Goal: Task Accomplishment & Management: Complete application form

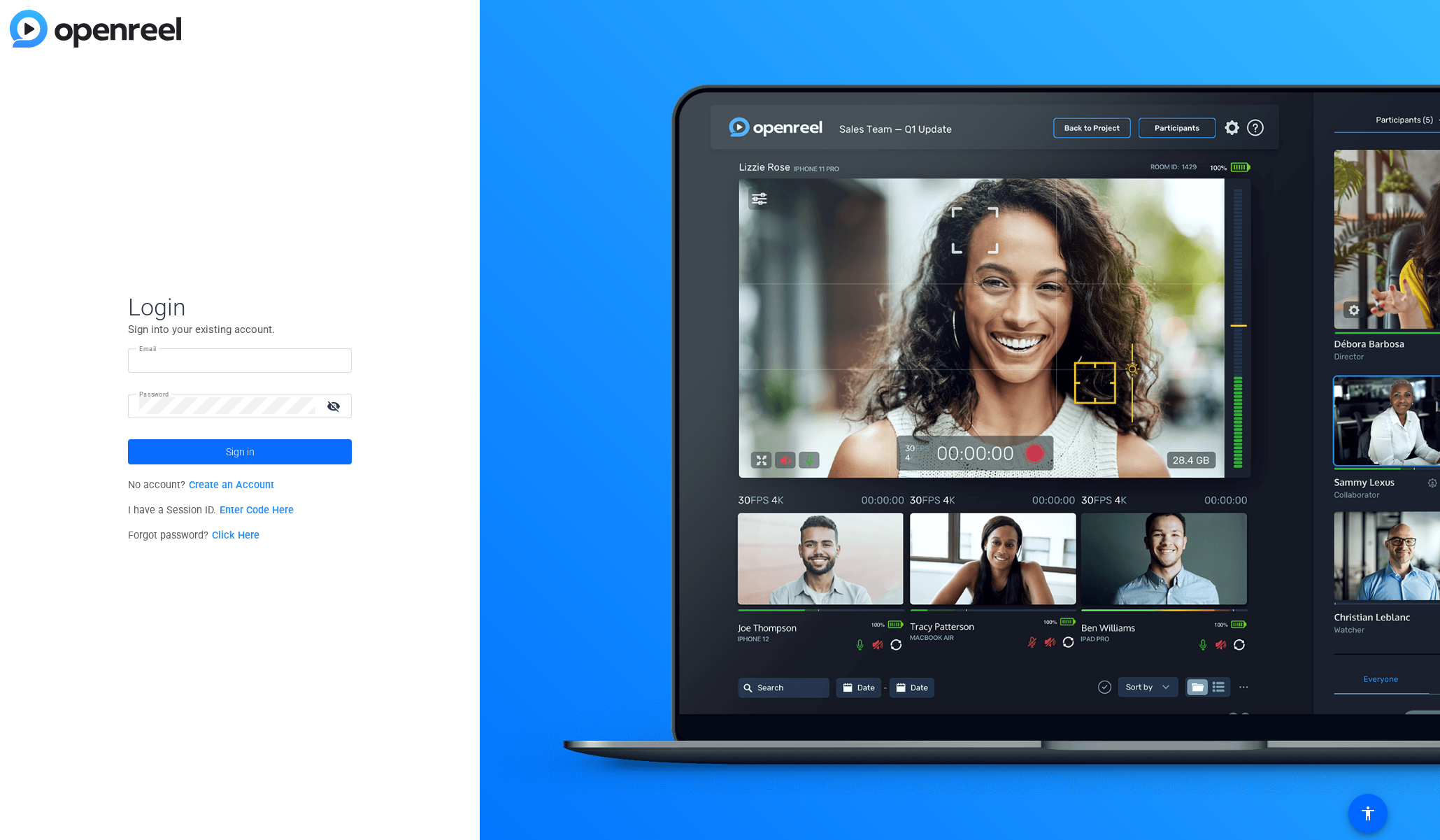
type input "[EMAIL_ADDRESS][PERSON_NAME][DOMAIN_NAME]"
click at [197, 454] on span at bounding box center [240, 452] width 223 height 34
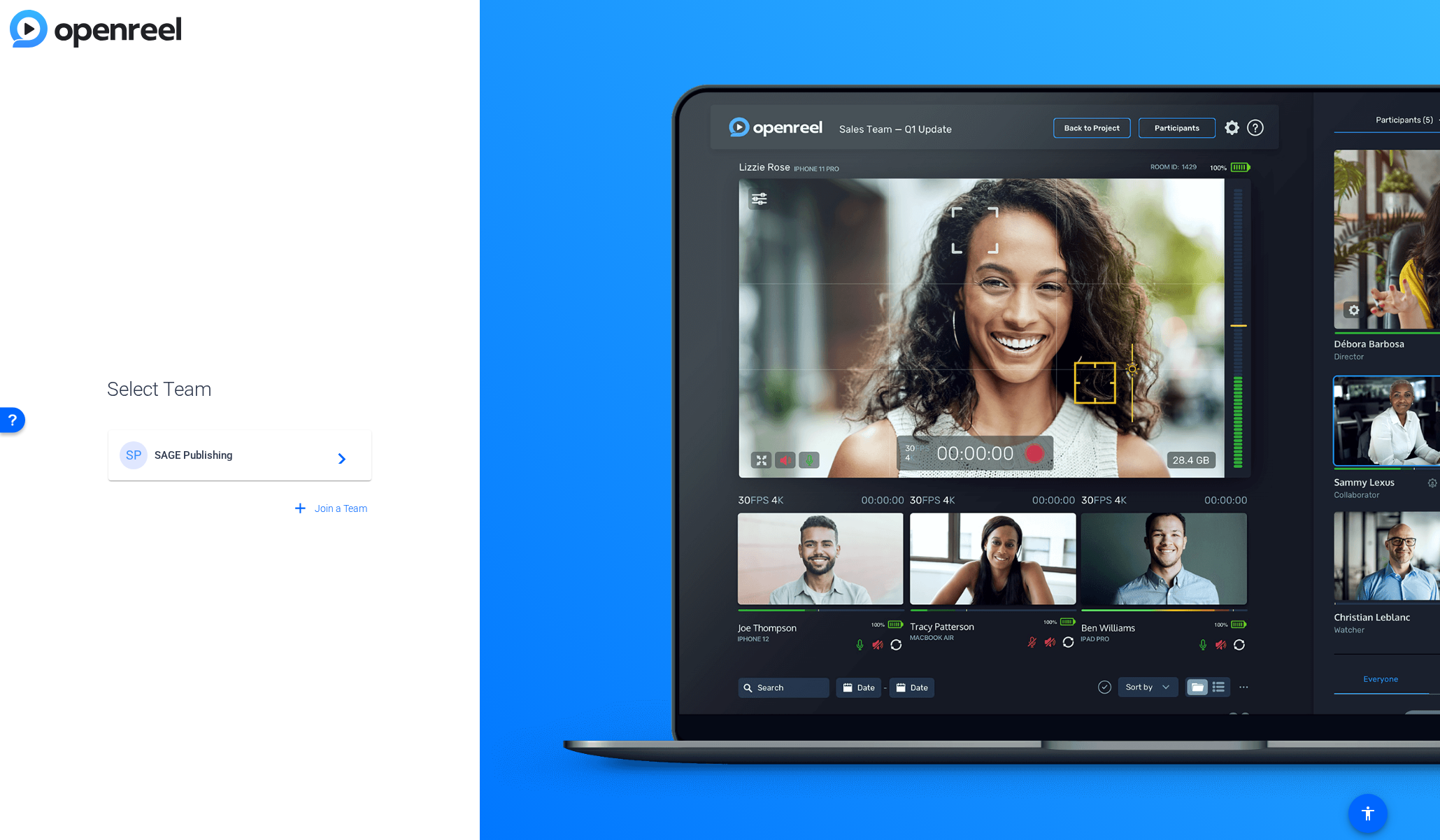
click at [275, 471] on mat-card-content "SP SAGE Publishing navigate_next" at bounding box center [240, 454] width 263 height 50
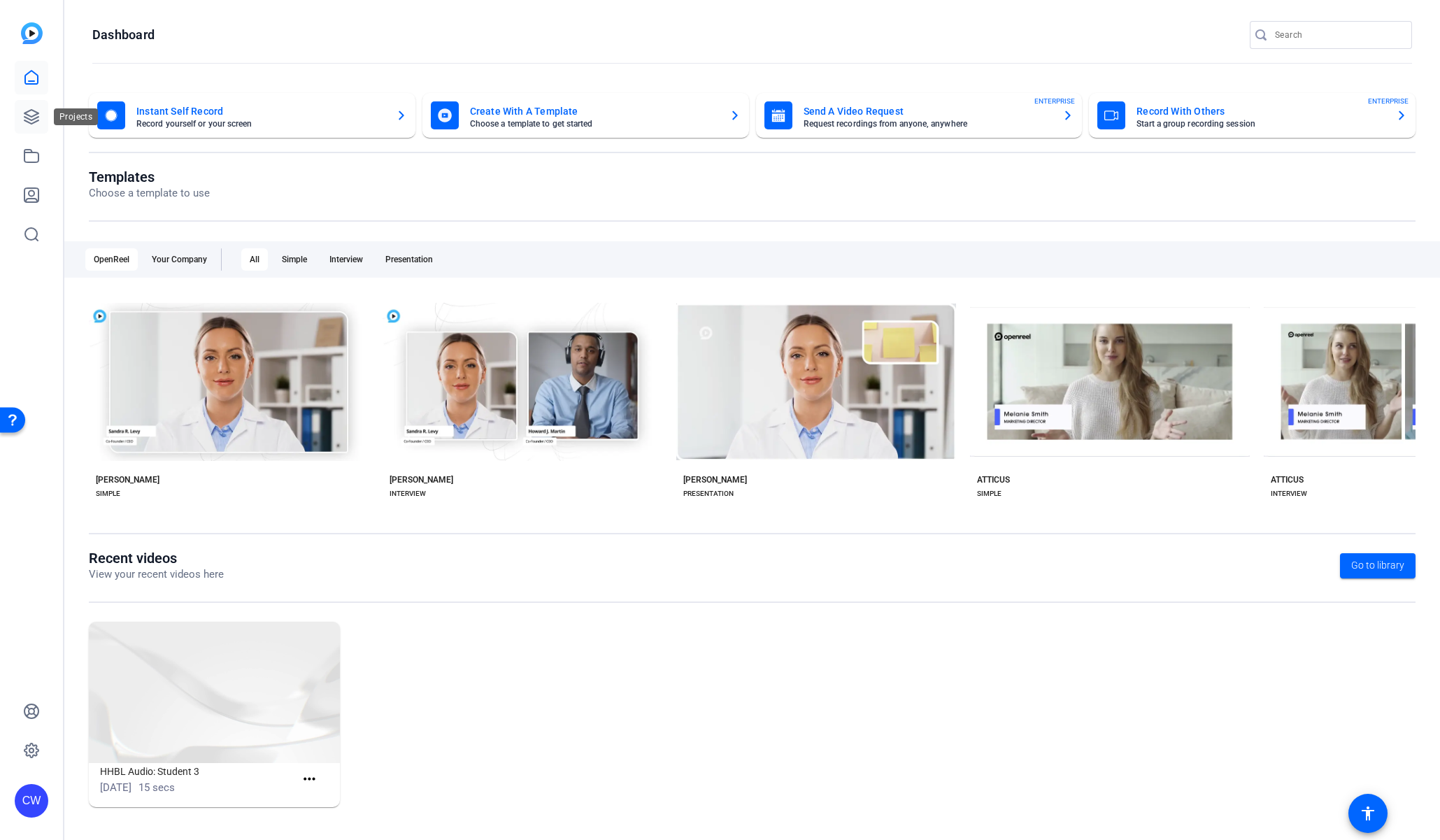
click at [33, 116] on icon at bounding box center [31, 116] width 14 height 14
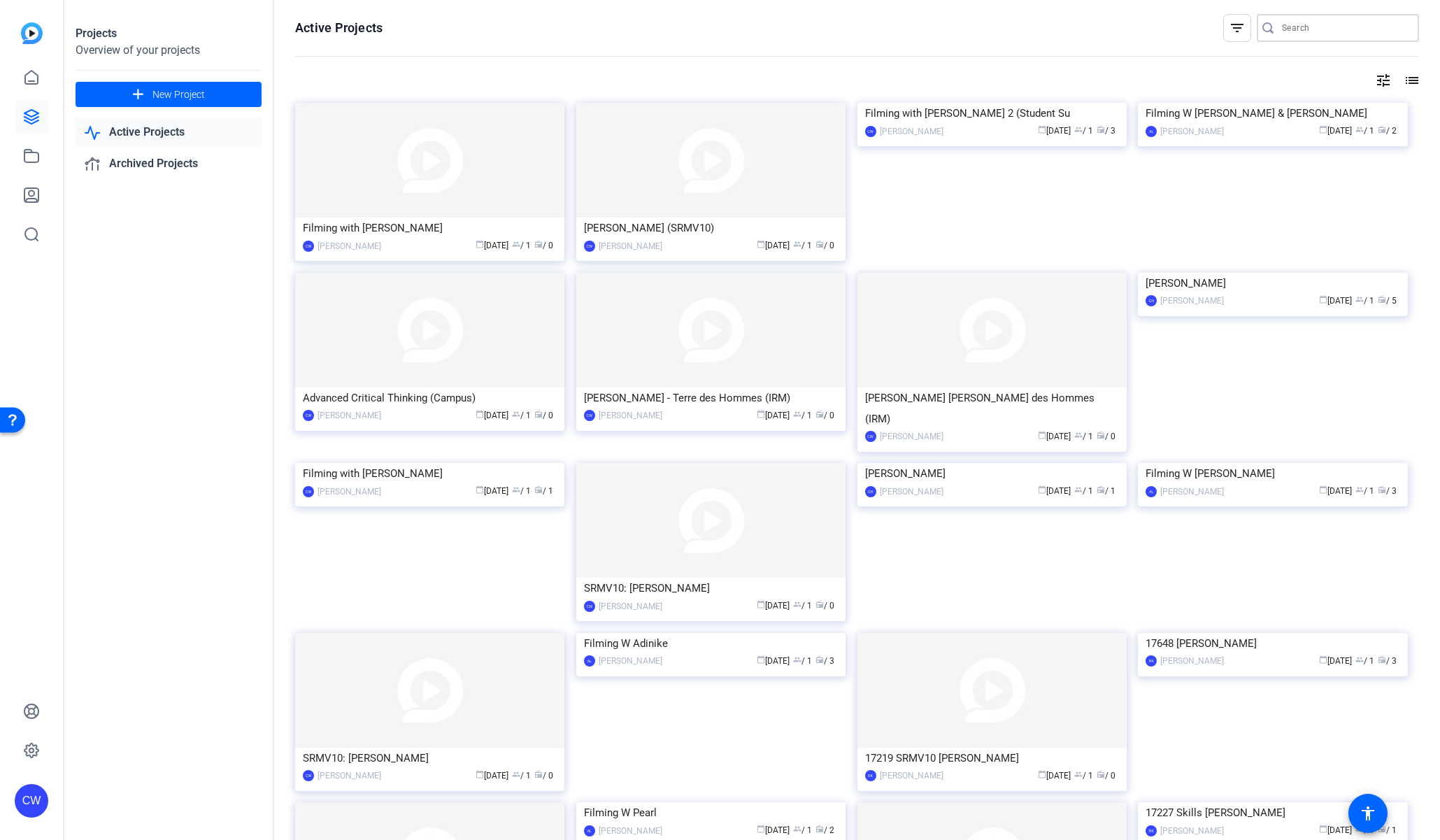
click at [1302, 28] on input "Search" at bounding box center [1345, 28] width 126 height 17
paste input "[PERSON_NAME]"
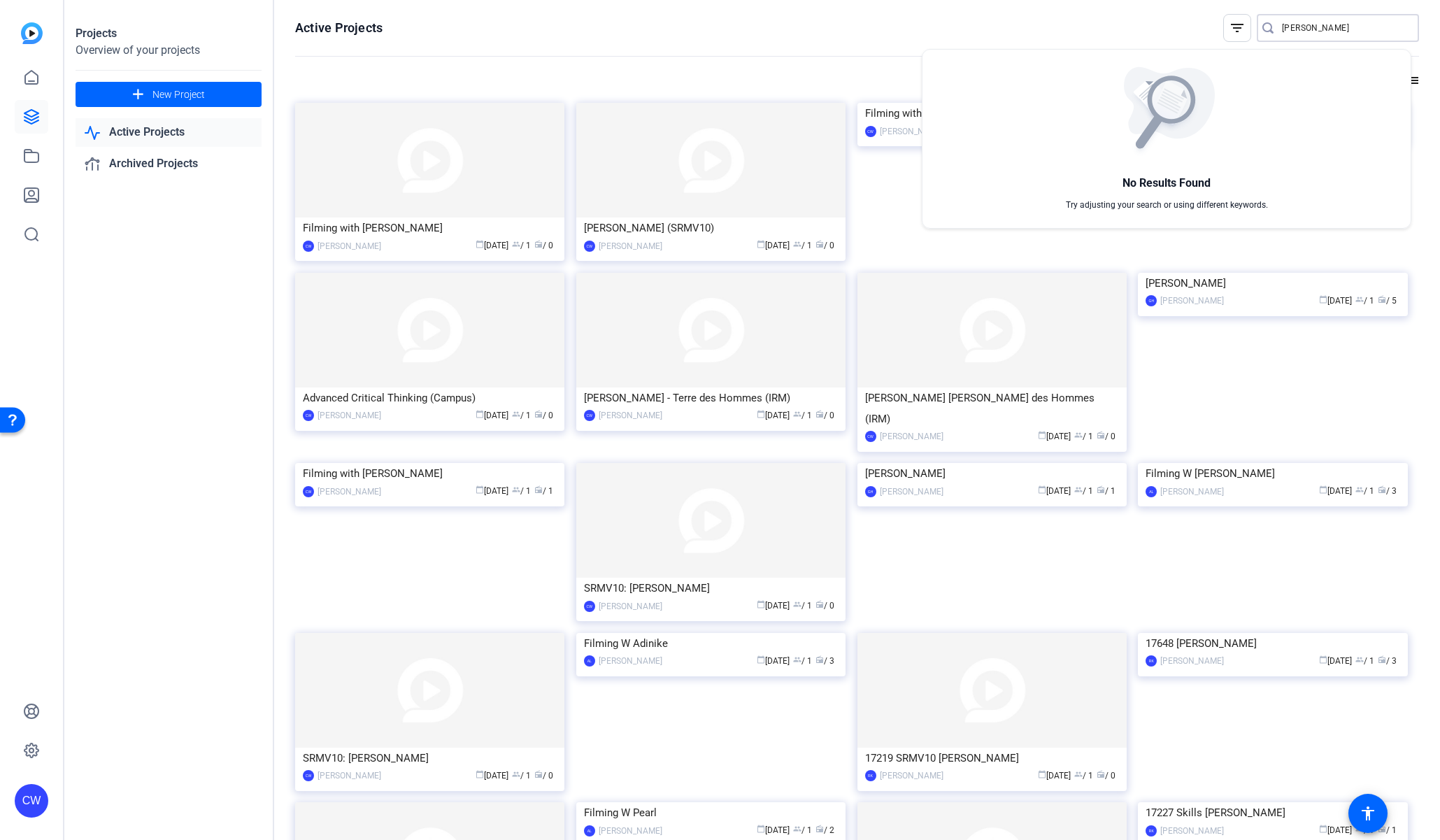
type input "[PERSON_NAME]"
click at [1164, 28] on div at bounding box center [720, 420] width 1440 height 840
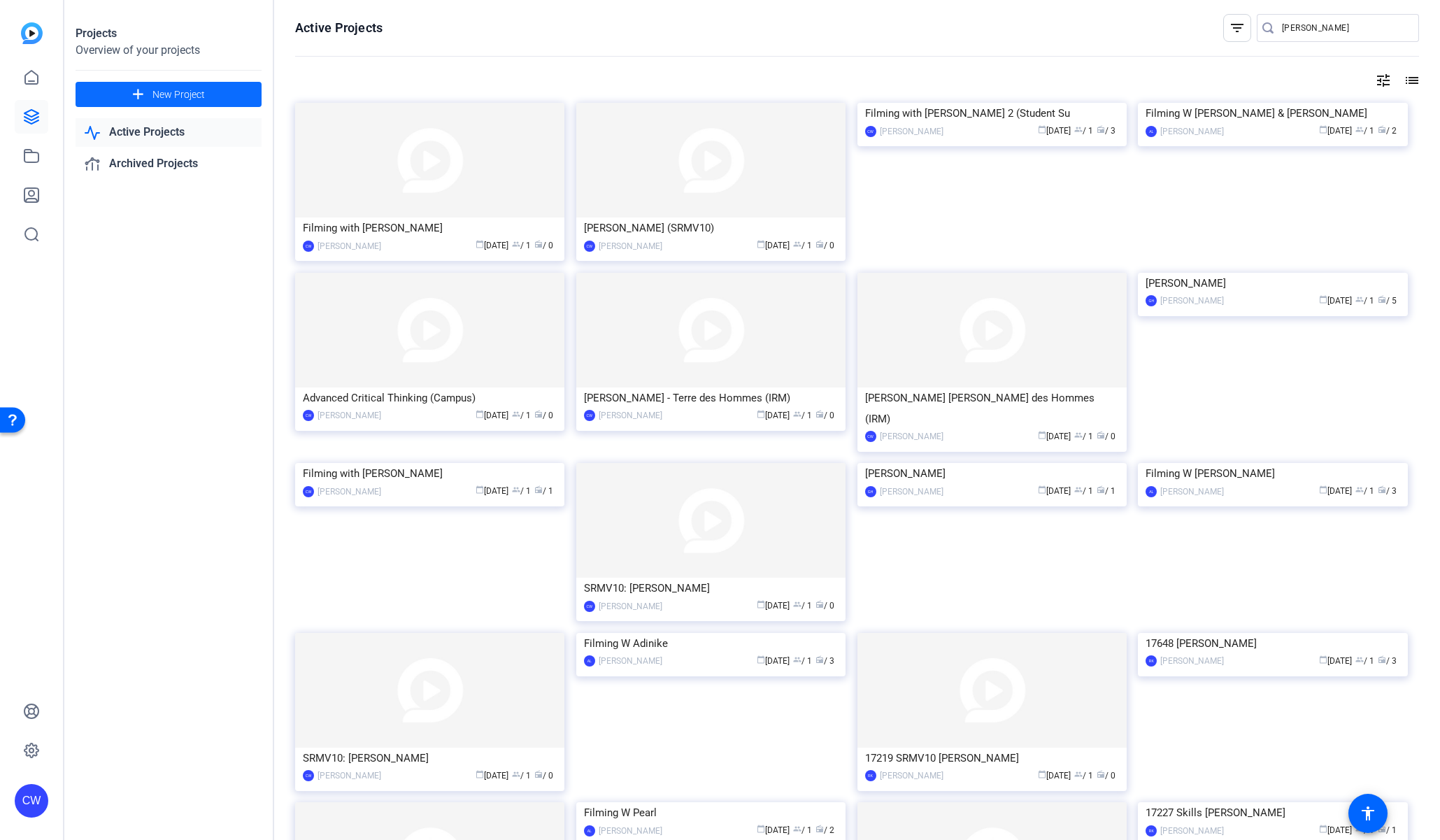
click at [188, 98] on span "New Project" at bounding box center [178, 94] width 53 height 14
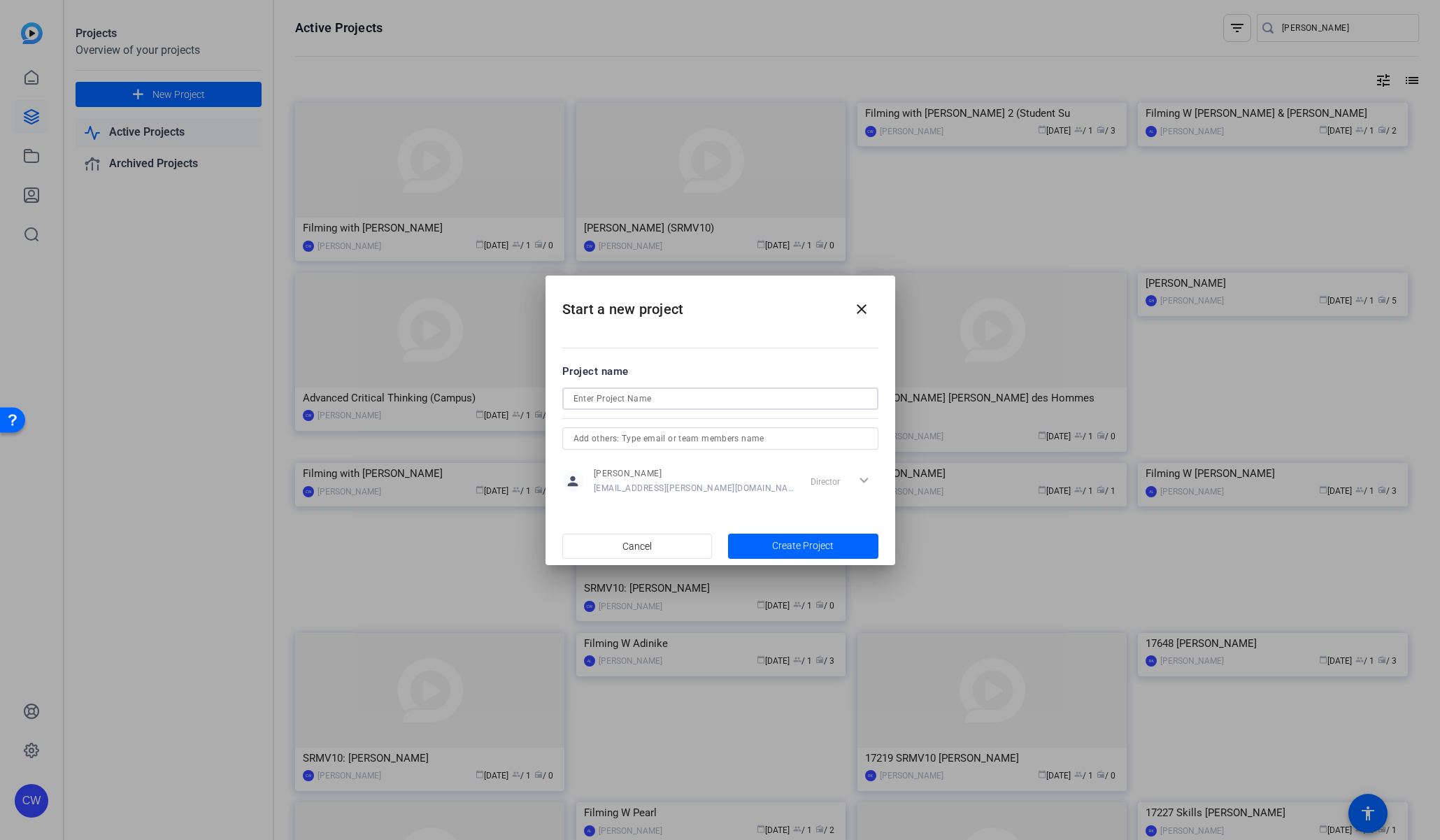
click at [614, 397] on input at bounding box center [720, 398] width 294 height 17
paste input "[PERSON_NAME]"
type input "[PERSON_NAME] (SV Sustainability)"
click at [822, 540] on span "Create Project" at bounding box center [803, 545] width 61 height 14
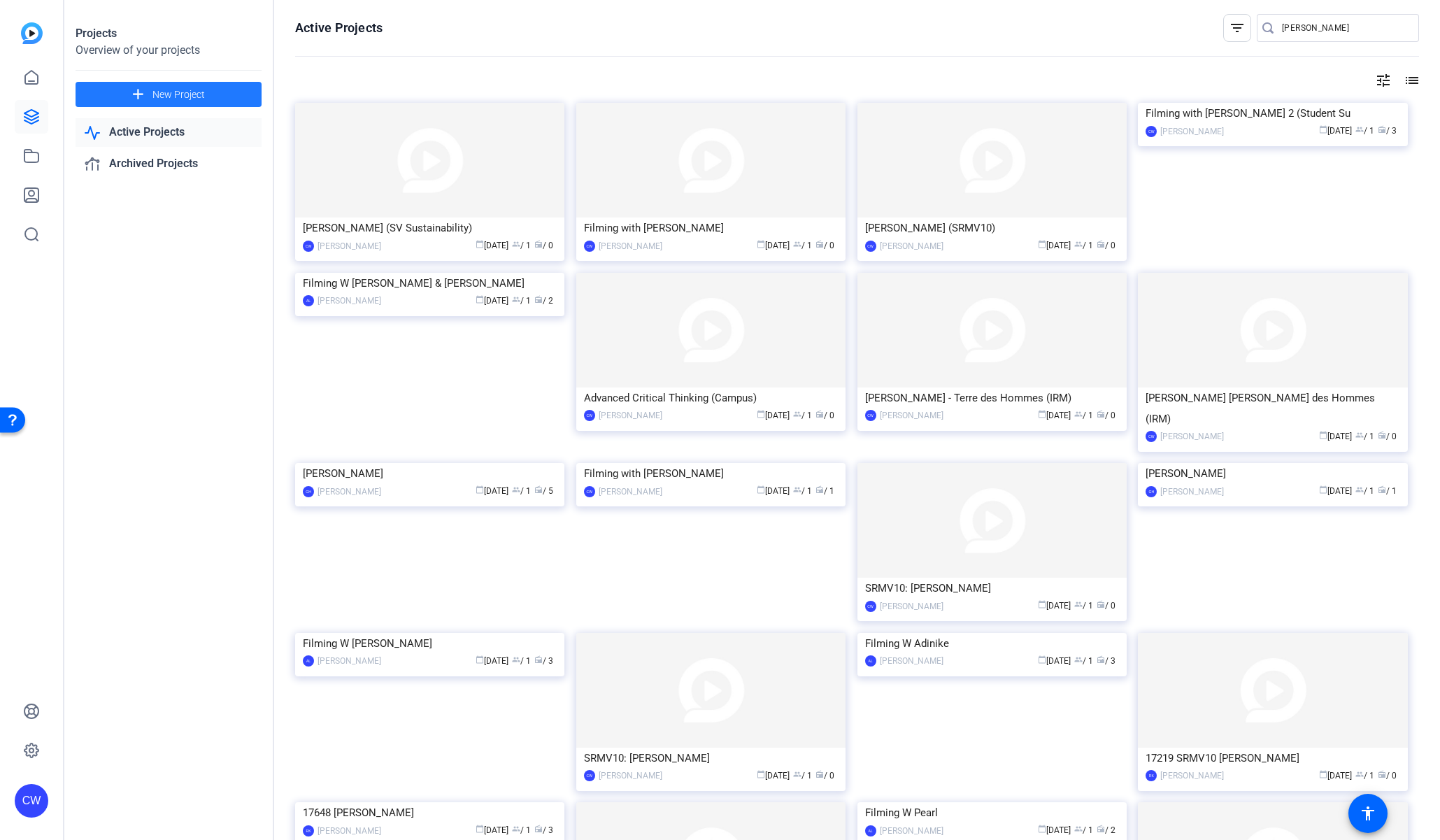
click at [1328, 28] on input "[PERSON_NAME]" at bounding box center [1345, 28] width 126 height 17
click at [1327, 28] on input "[PERSON_NAME]" at bounding box center [1345, 28] width 126 height 17
click at [1326, 28] on input "[PERSON_NAME]" at bounding box center [1345, 28] width 126 height 17
click at [1326, 29] on input "[PERSON_NAME]" at bounding box center [1345, 28] width 126 height 17
click at [1325, 29] on input "[PERSON_NAME]" at bounding box center [1345, 28] width 126 height 17
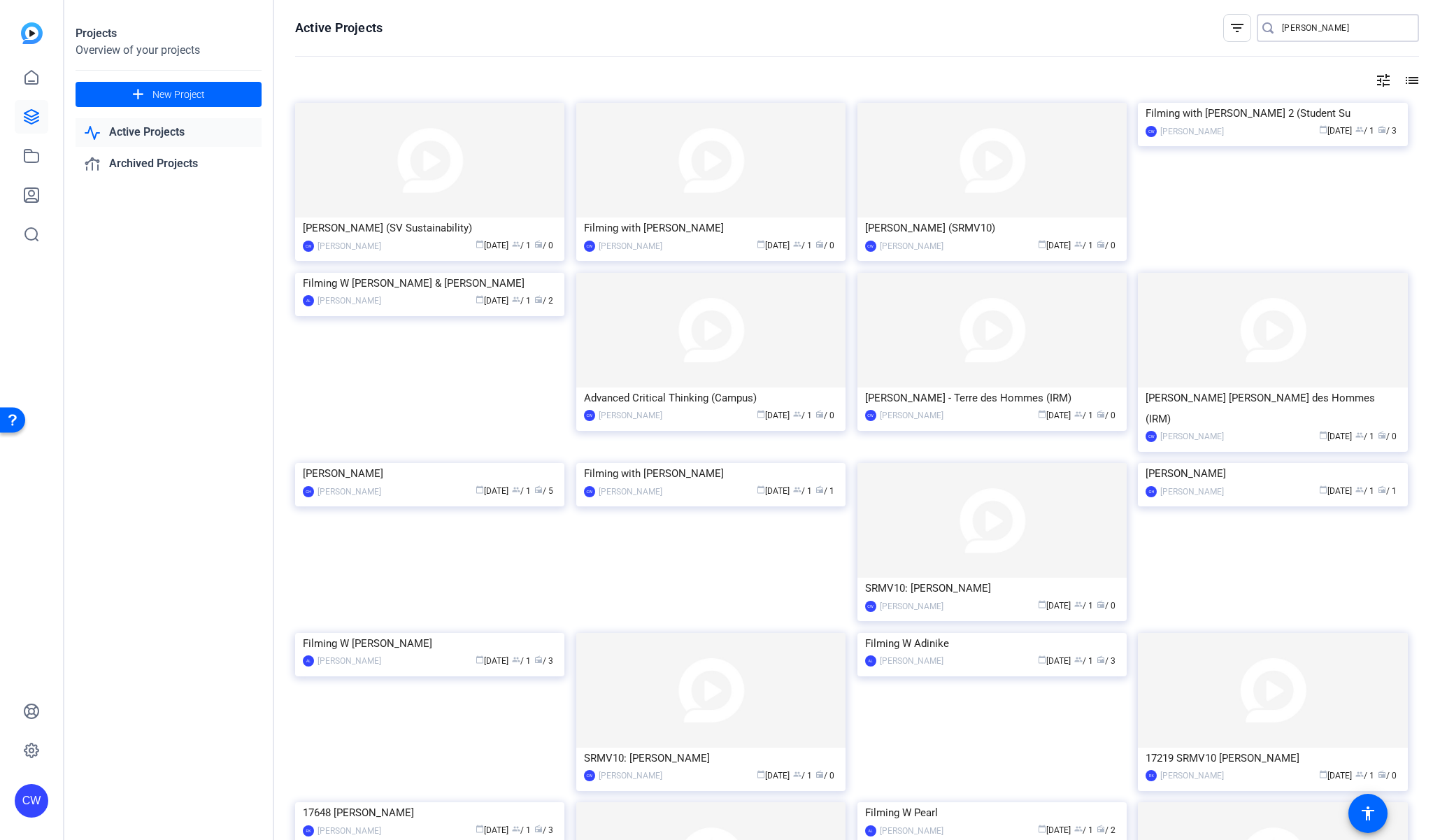
type input "[PERSON_NAME]"
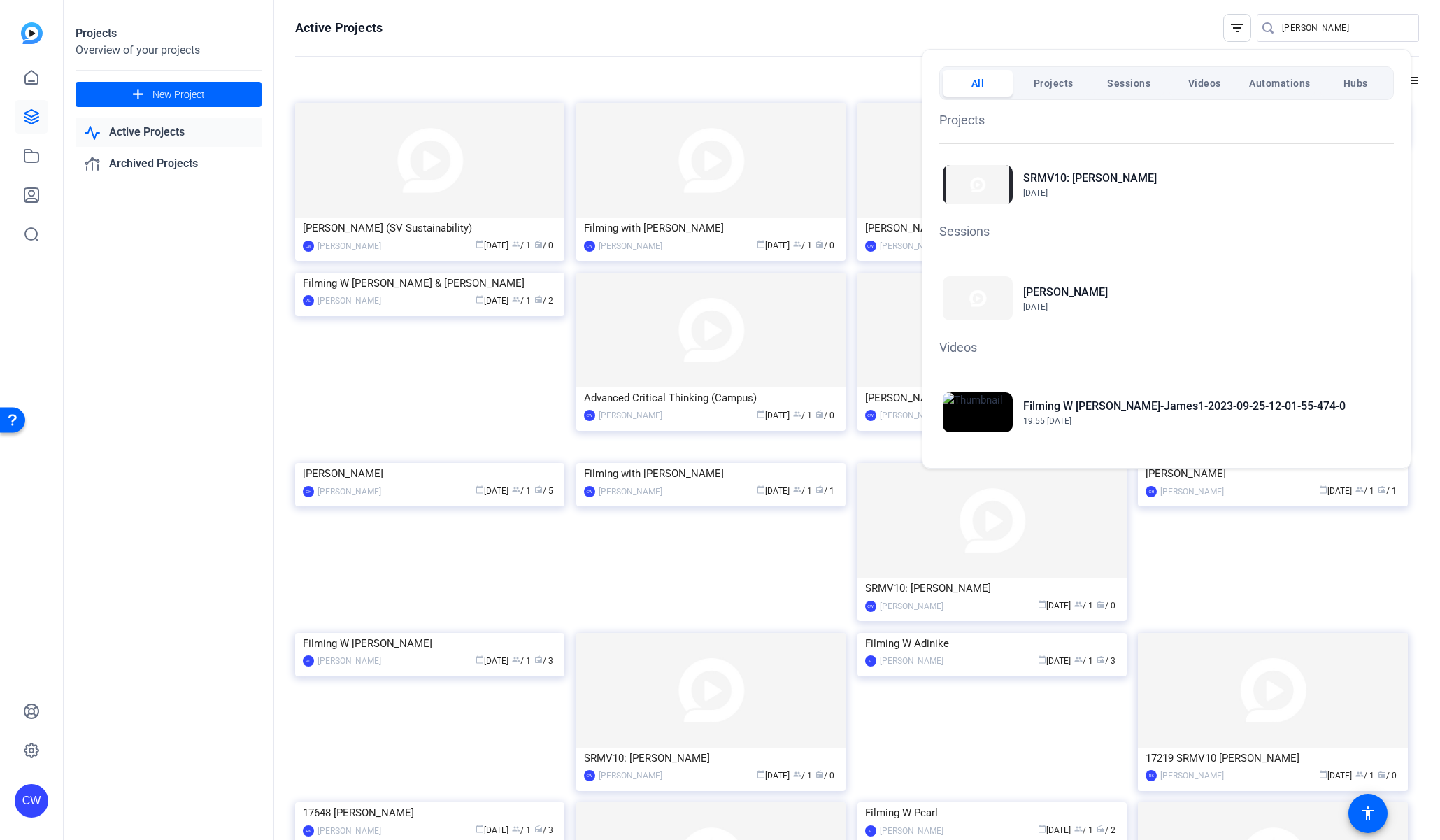
click at [1178, 25] on div at bounding box center [720, 420] width 1440 height 840
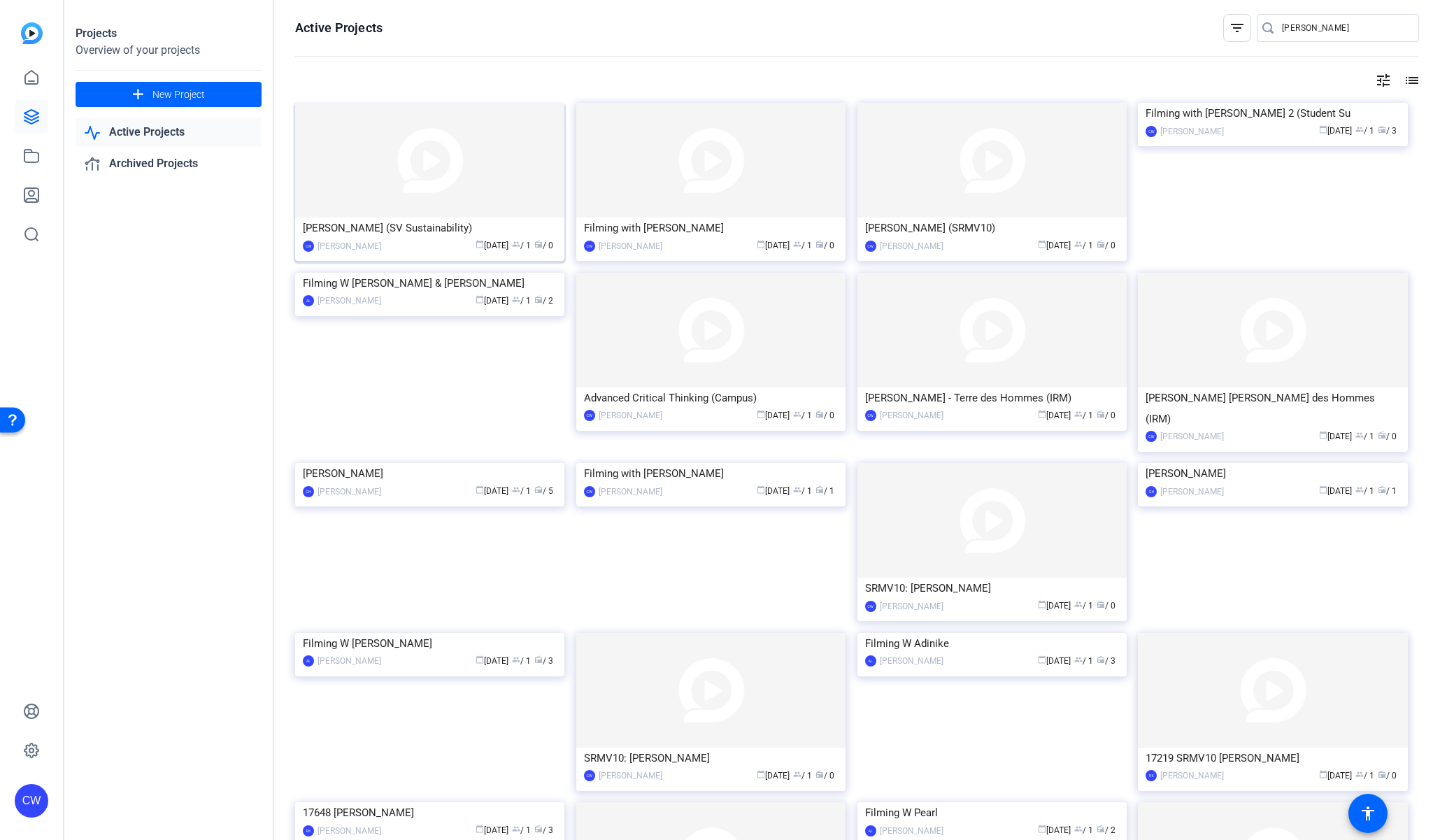
click at [472, 138] on img at bounding box center [429, 160] width 269 height 115
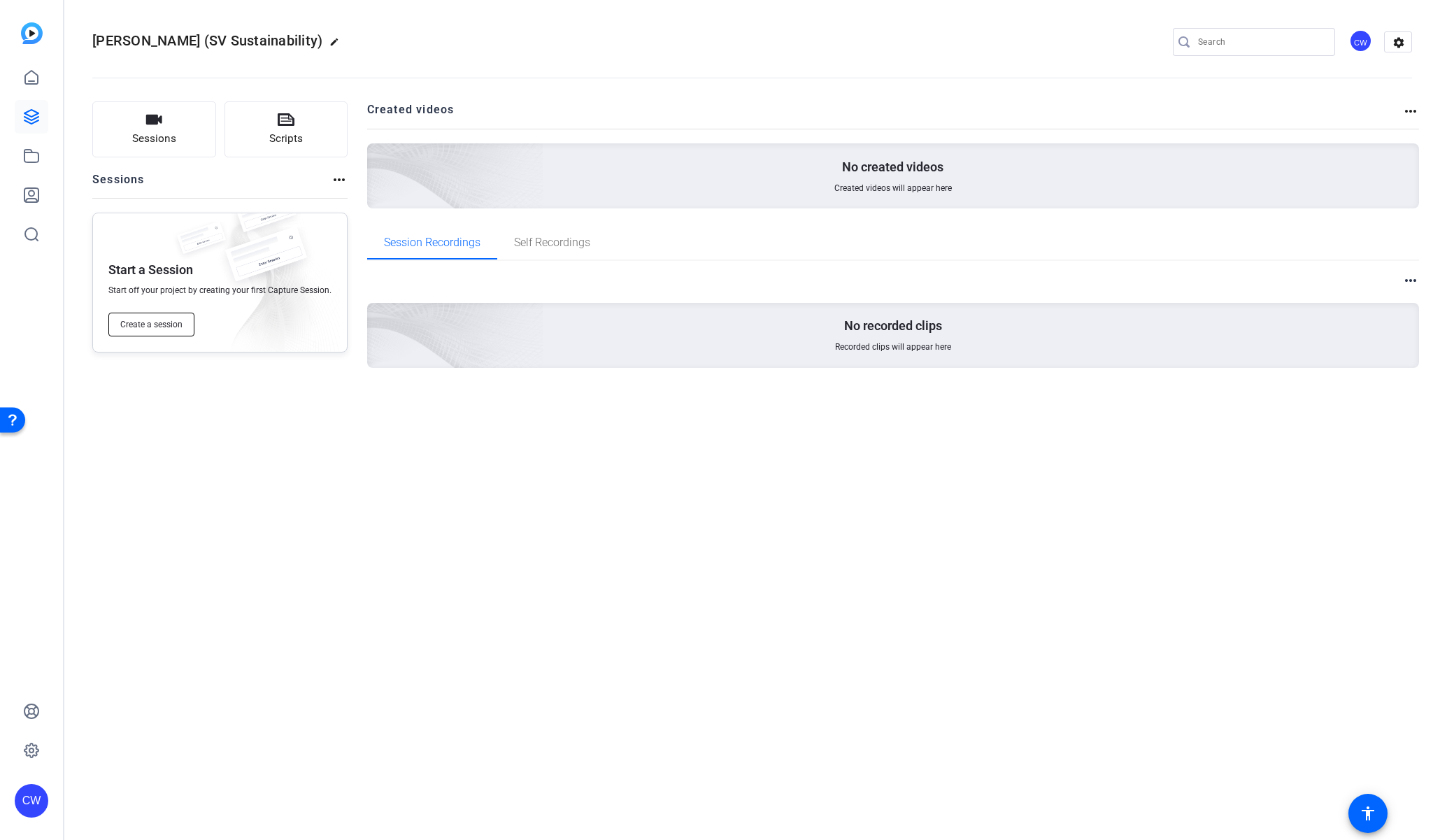
click at [181, 321] on span "Create a session" at bounding box center [151, 324] width 62 height 11
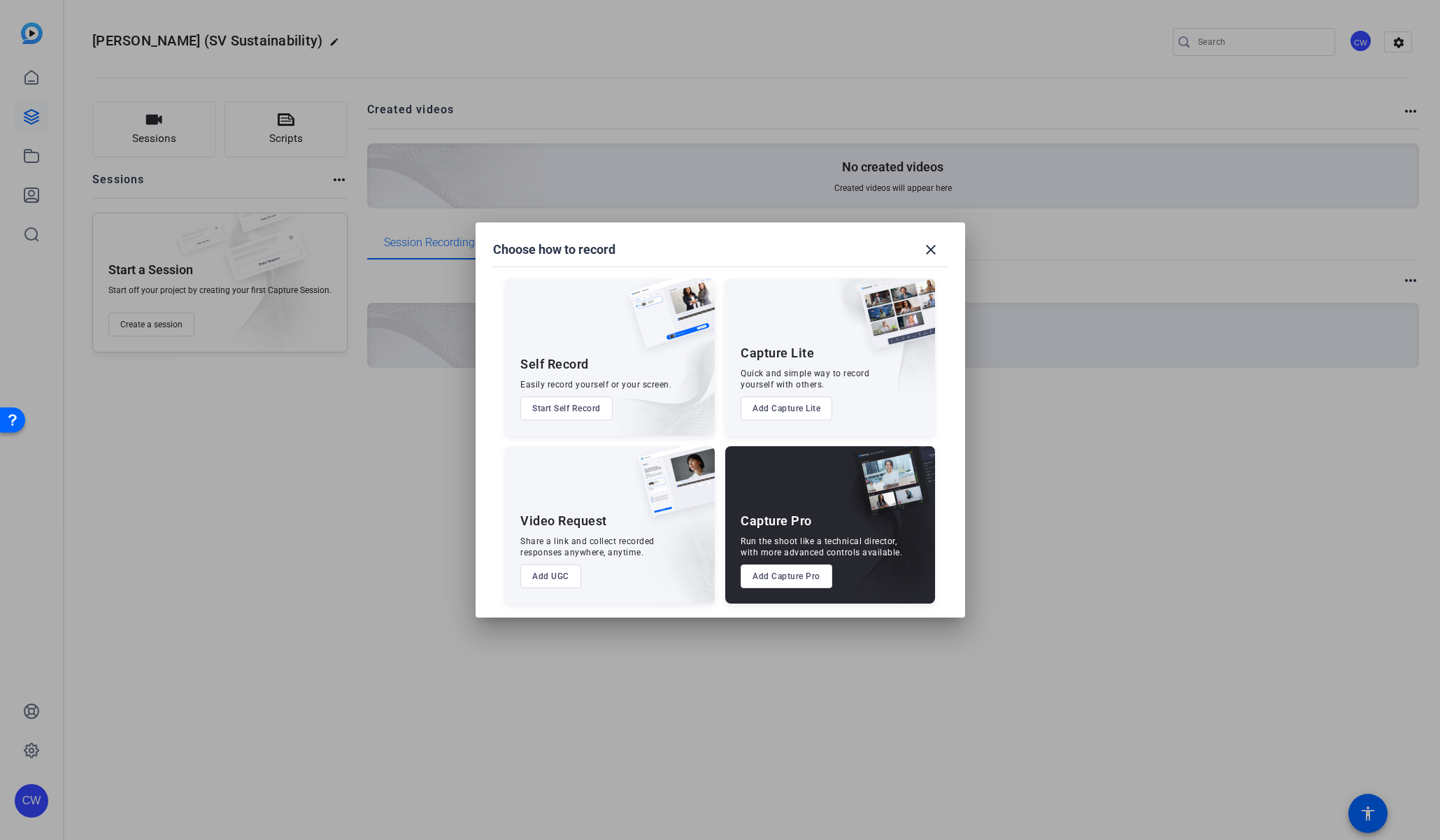
click at [810, 581] on button "Add Capture Pro" at bounding box center [787, 576] width 92 height 24
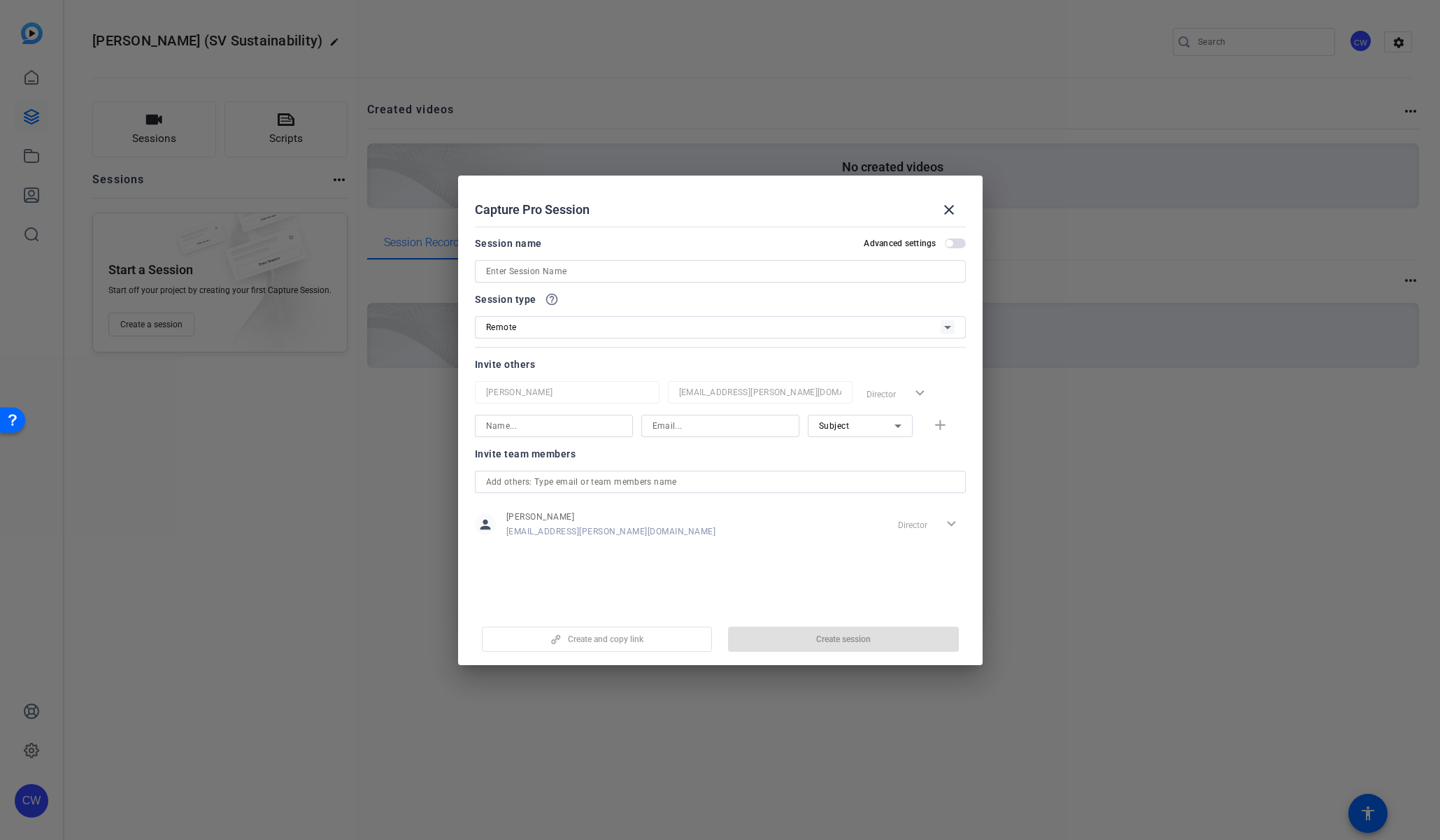
click at [537, 274] on input at bounding box center [720, 272] width 469 height 17
paste input "[PERSON_NAME]"
type input "[PERSON_NAME]"
click at [590, 425] on input at bounding box center [554, 426] width 136 height 17
paste input "[PERSON_NAME]"
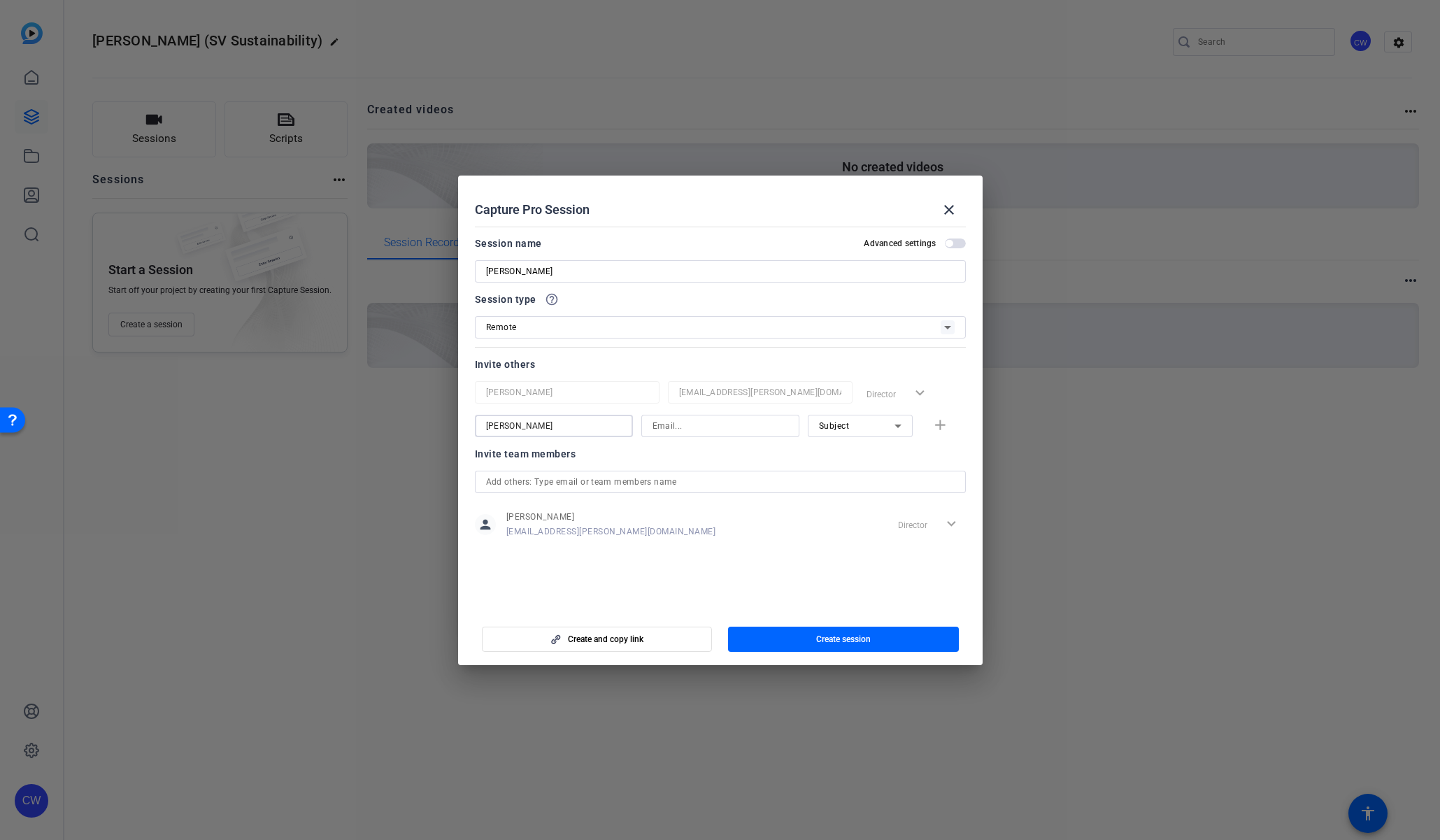
type input "[PERSON_NAME]"
click at [659, 422] on input at bounding box center [720, 426] width 136 height 17
paste input "[EMAIL_ADDRESS][DOMAIN_NAME]"
type input "[EMAIL_ADDRESS][DOMAIN_NAME]"
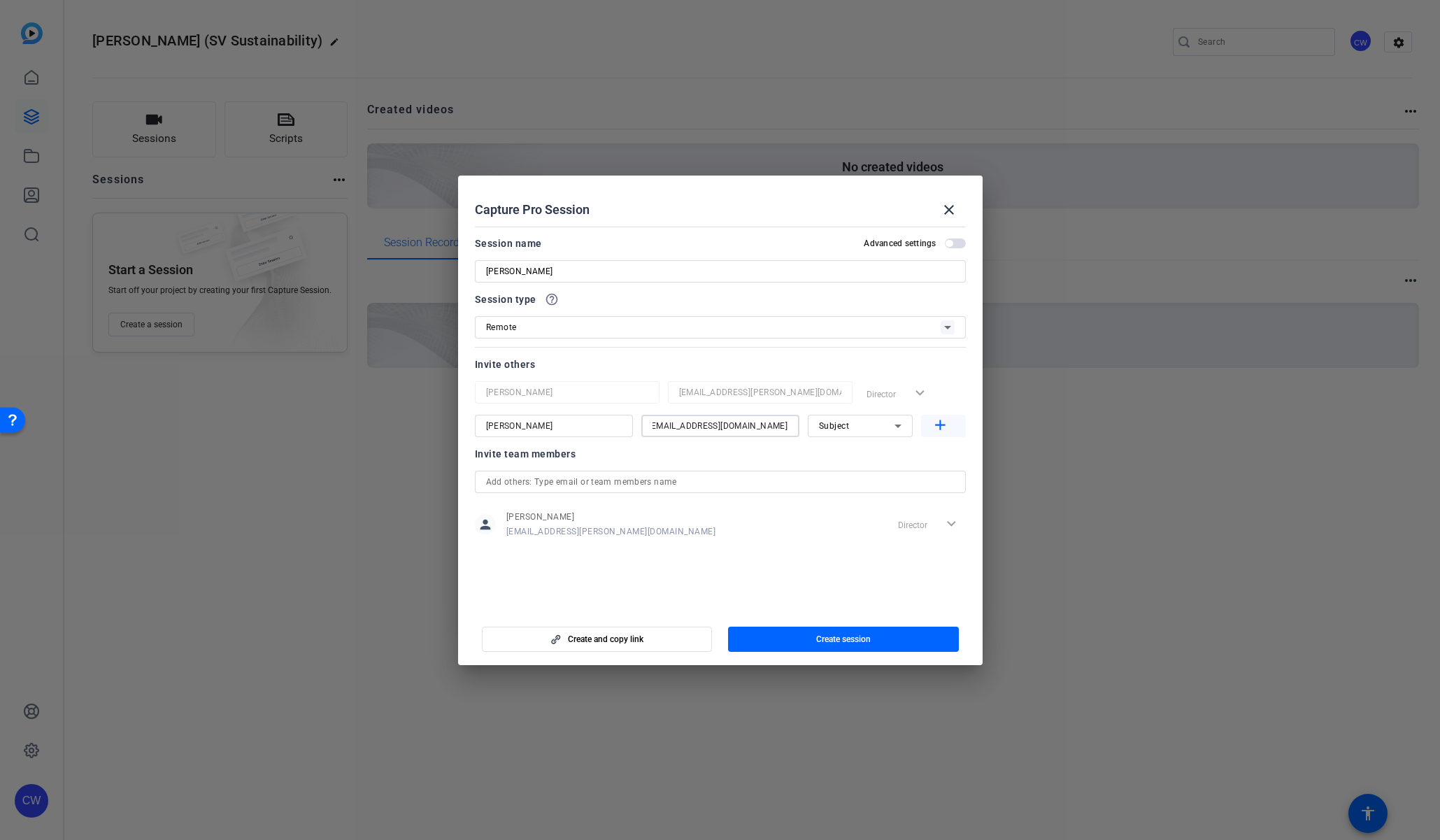
scroll to position [0, 0]
click at [942, 426] on mat-icon "add" at bounding box center [940, 426] width 18 height 18
click at [507, 459] on input at bounding box center [554, 459] width 136 height 17
paste input "[PERSON_NAME]"
type input "[PERSON_NAME]"
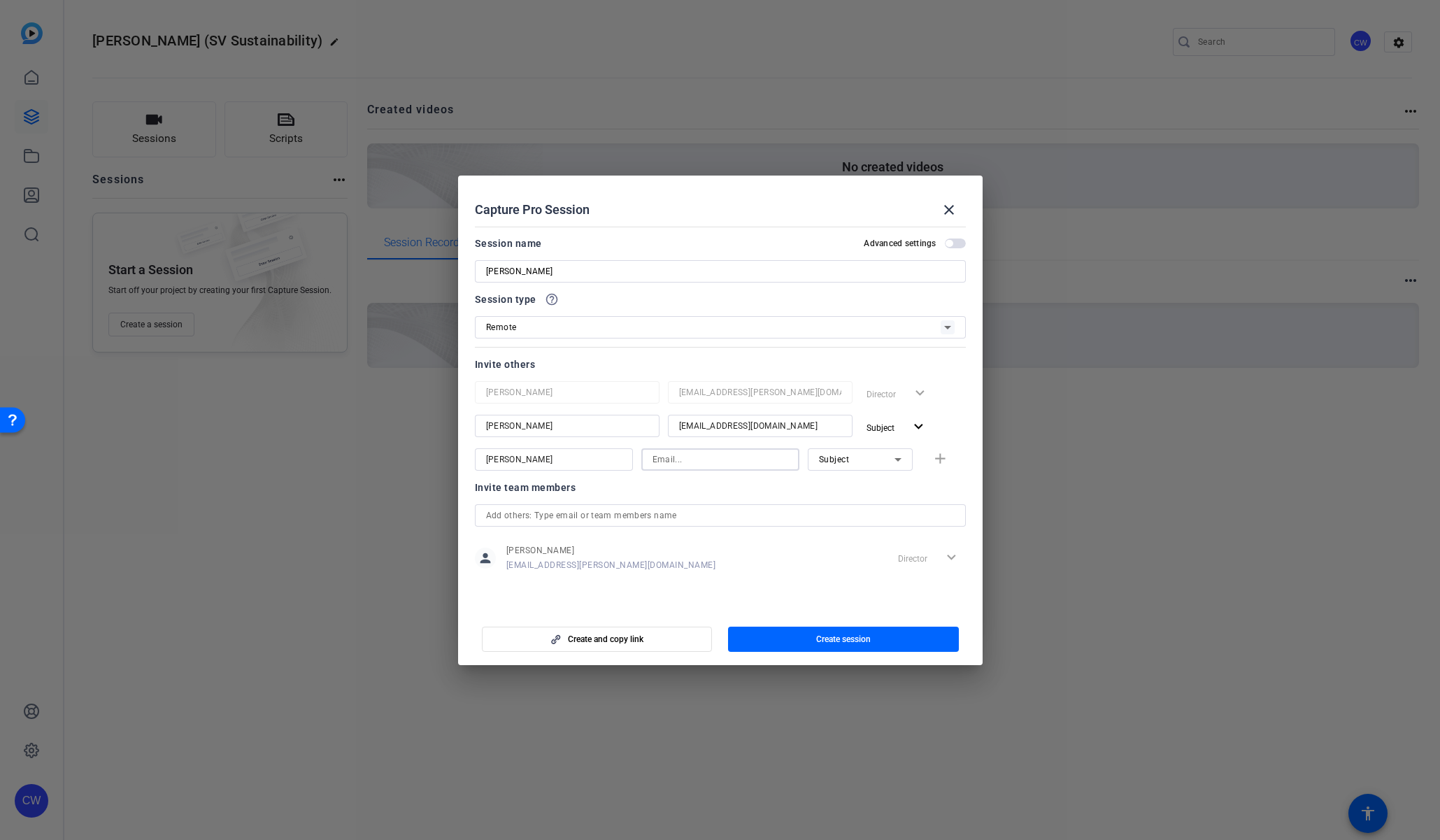
click at [671, 457] on input at bounding box center [720, 459] width 136 height 17
paste input "[PERSON_NAME][EMAIL_ADDRESS][PERSON_NAME][DOMAIN_NAME]"
type input "[PERSON_NAME][EMAIL_ADDRESS][PERSON_NAME][DOMAIN_NAME]"
click at [895, 457] on icon at bounding box center [898, 459] width 17 height 17
drag, startPoint x: 869, startPoint y: 506, endPoint x: 877, endPoint y: 501, distance: 9.4
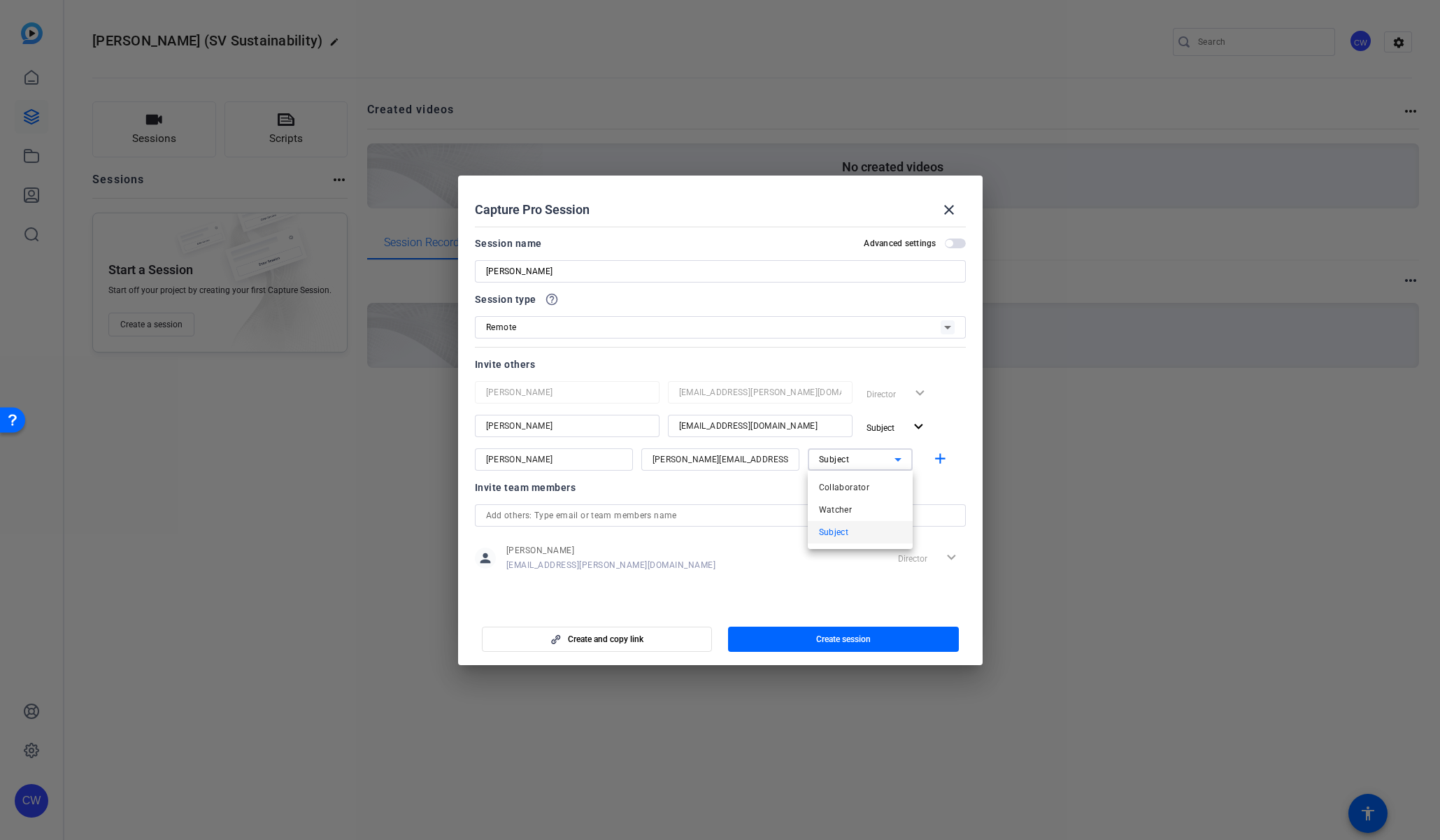
click at [869, 505] on mat-option "Watcher" at bounding box center [861, 510] width 105 height 22
click at [941, 460] on mat-icon "add" at bounding box center [940, 459] width 18 height 18
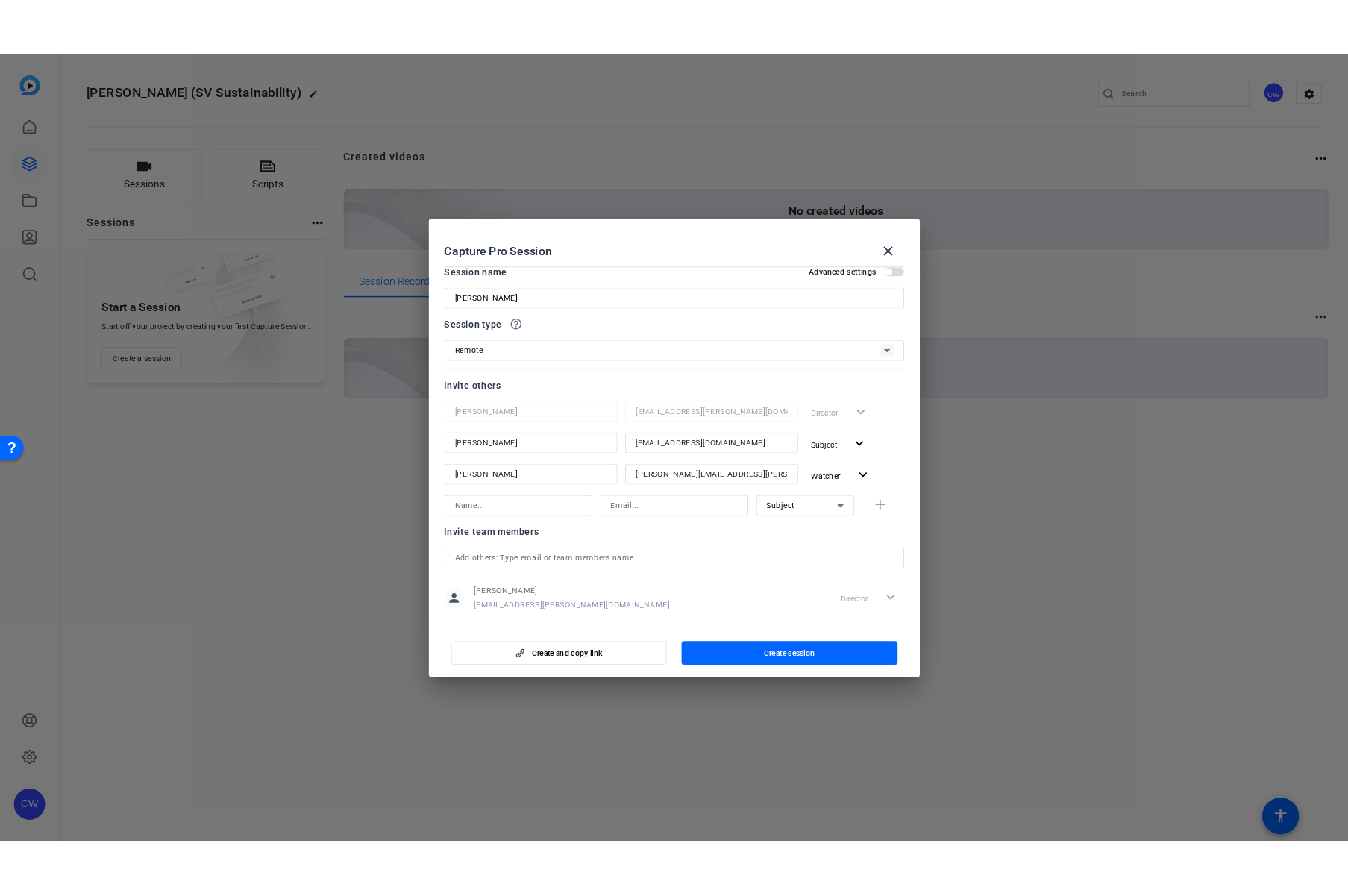
scroll to position [13, 0]
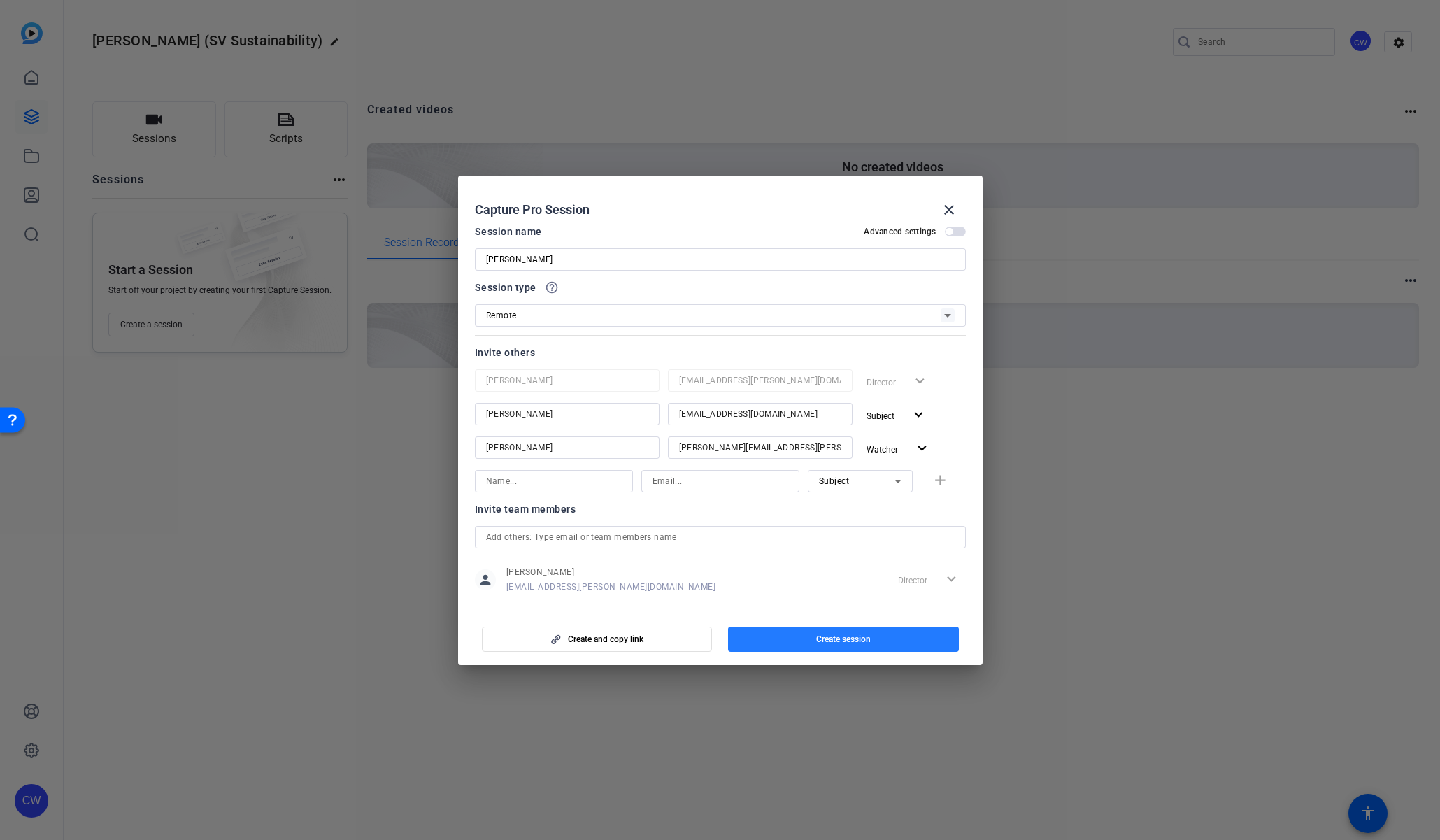
click at [845, 641] on span "Create session" at bounding box center [844, 639] width 54 height 11
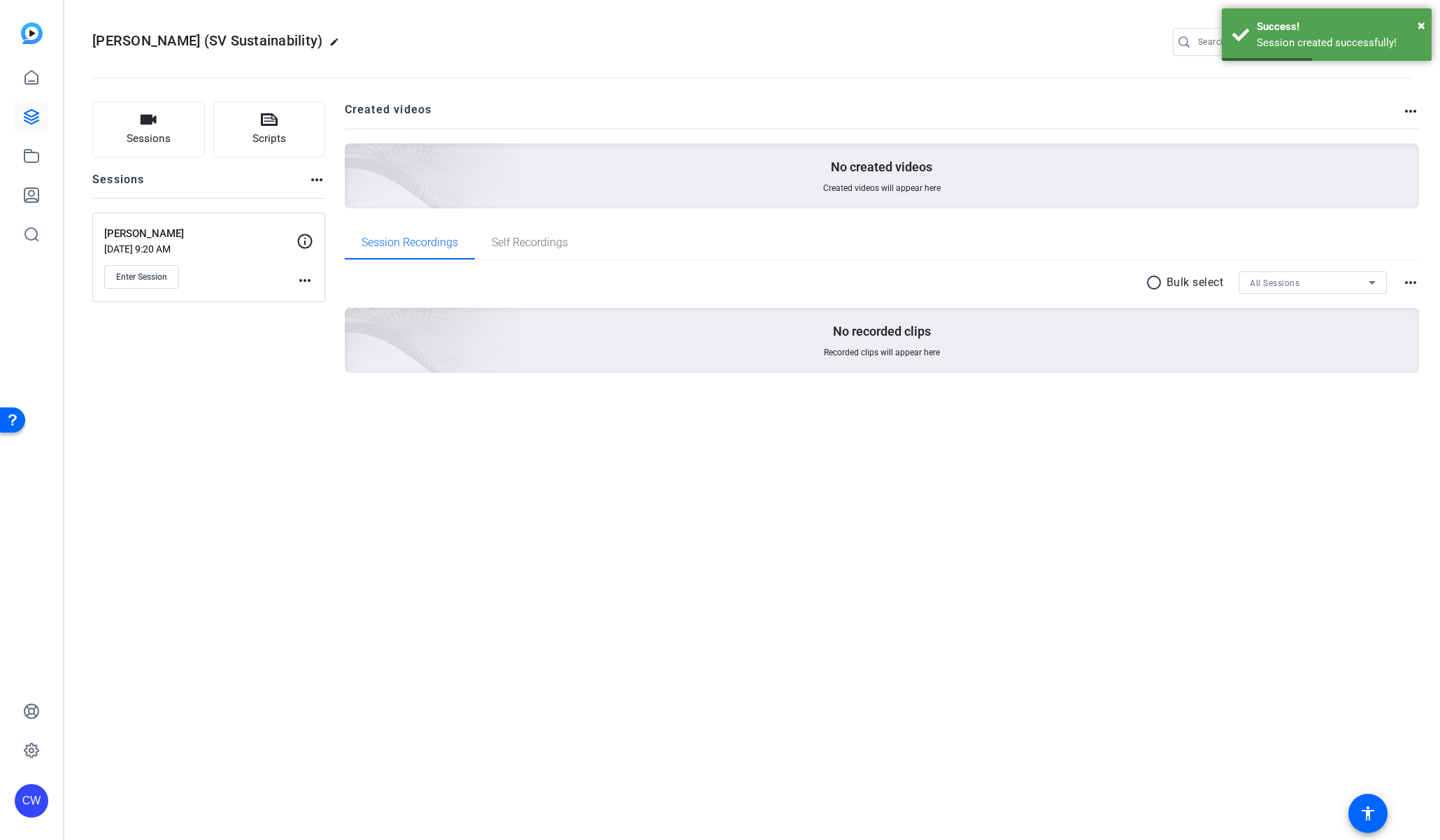
click at [302, 279] on mat-icon "more_horiz" at bounding box center [305, 280] width 17 height 17
click at [339, 303] on span "Edit Session" at bounding box center [339, 301] width 64 height 17
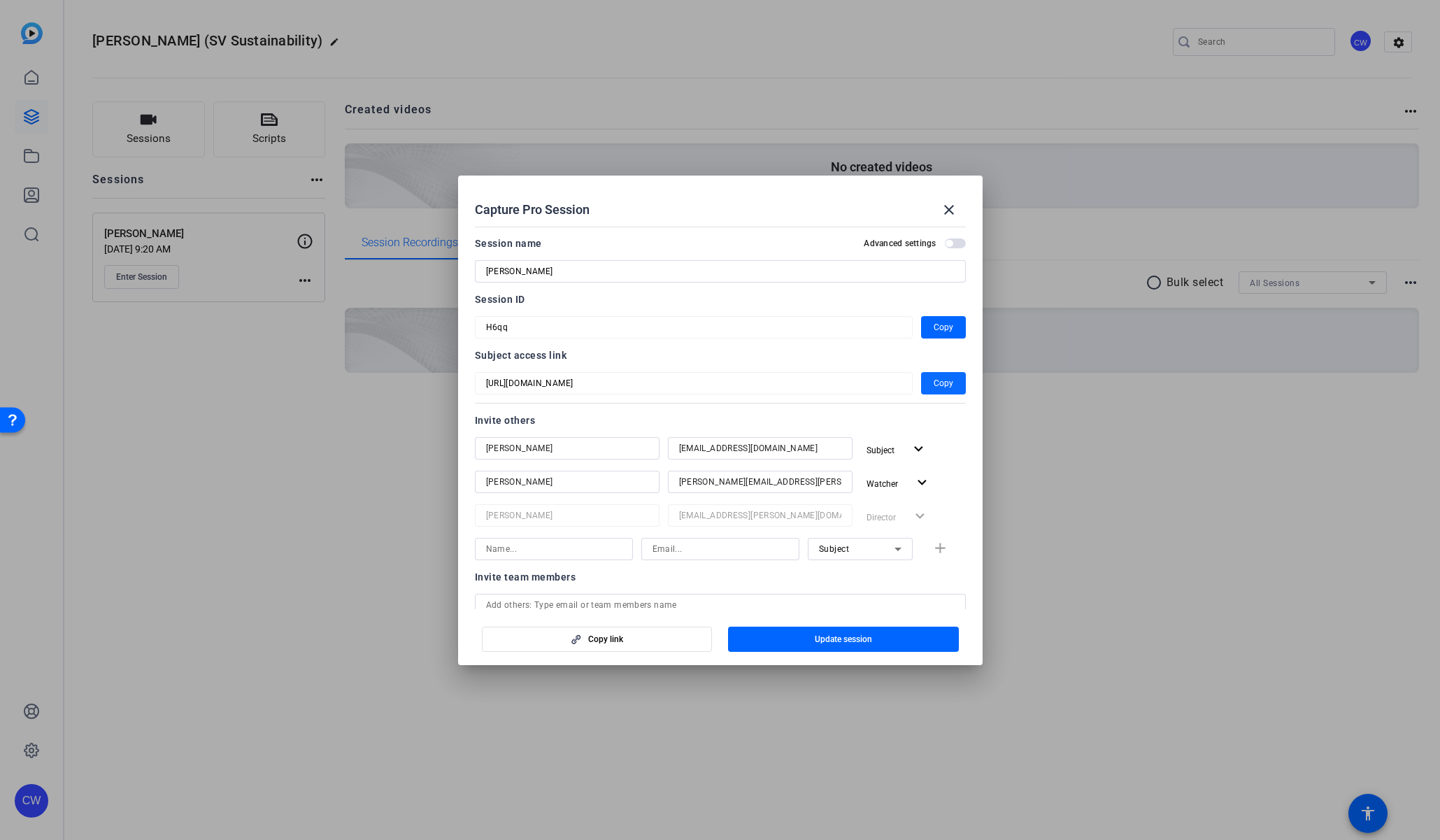
click at [935, 381] on span "Copy" at bounding box center [943, 383] width 20 height 17
click at [939, 331] on span "Copy" at bounding box center [943, 327] width 20 height 17
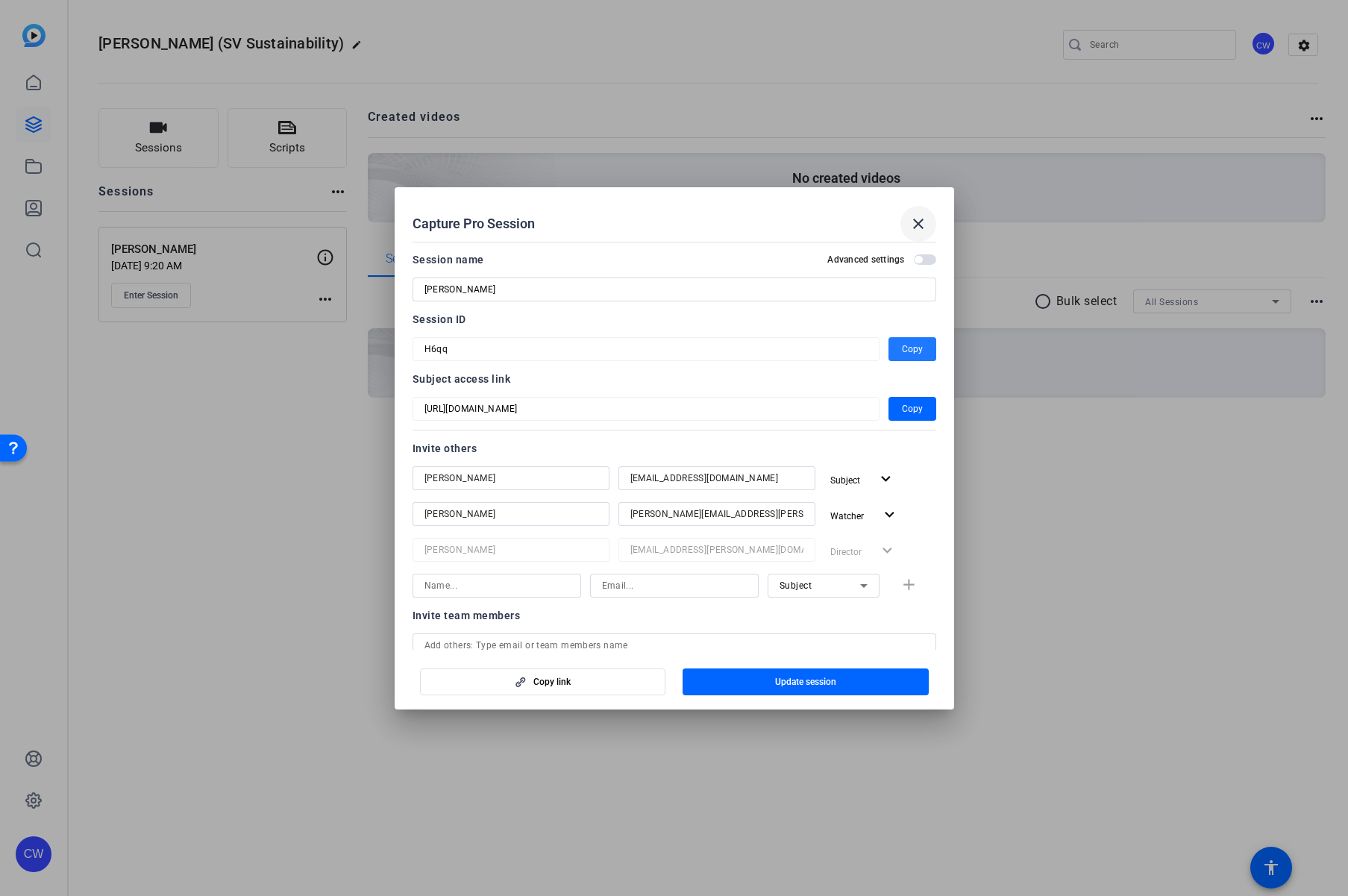
click at [920, 219] on mat-icon "close" at bounding box center [919, 224] width 18 height 18
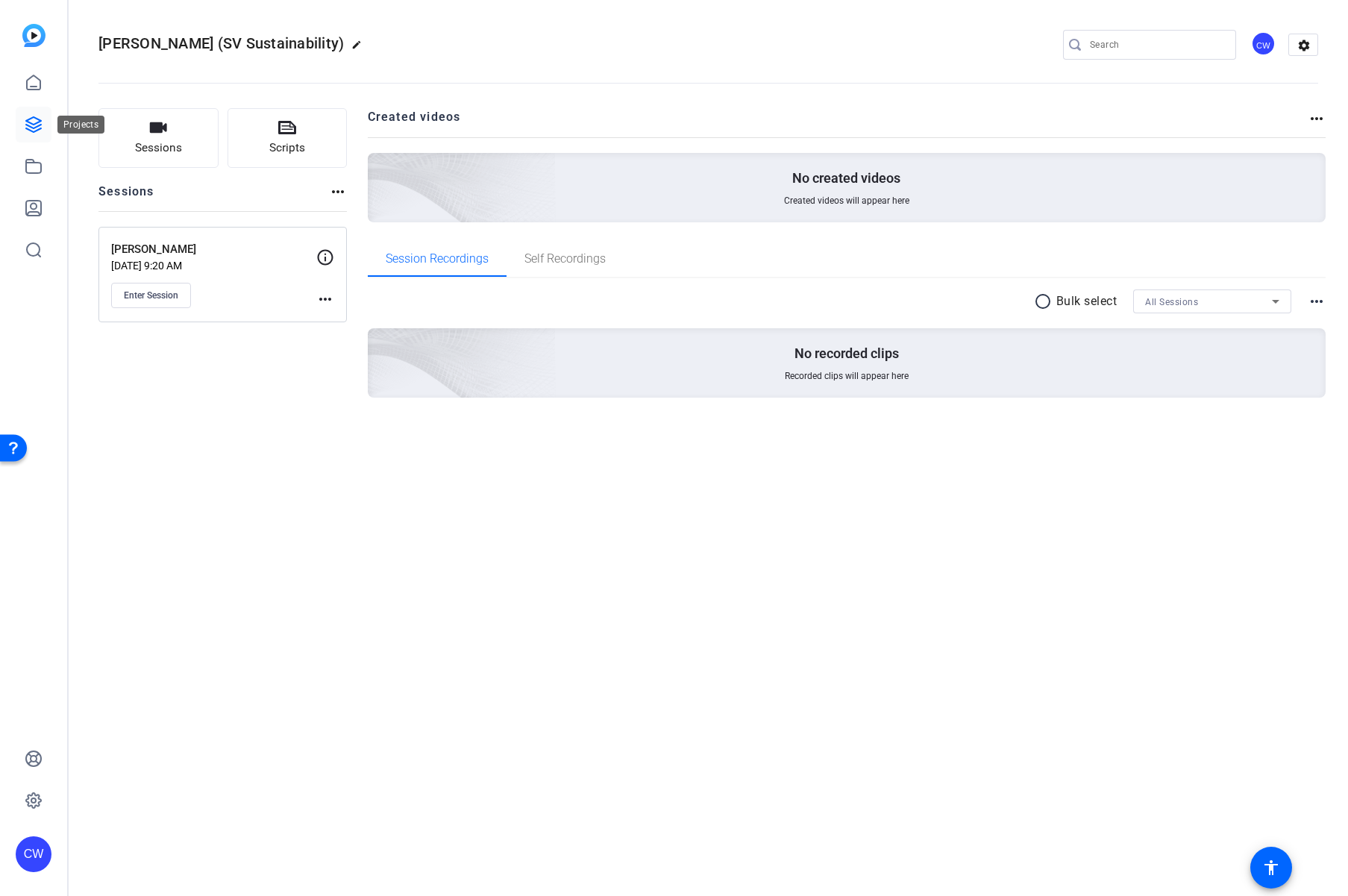
click at [32, 120] on icon at bounding box center [34, 125] width 18 height 18
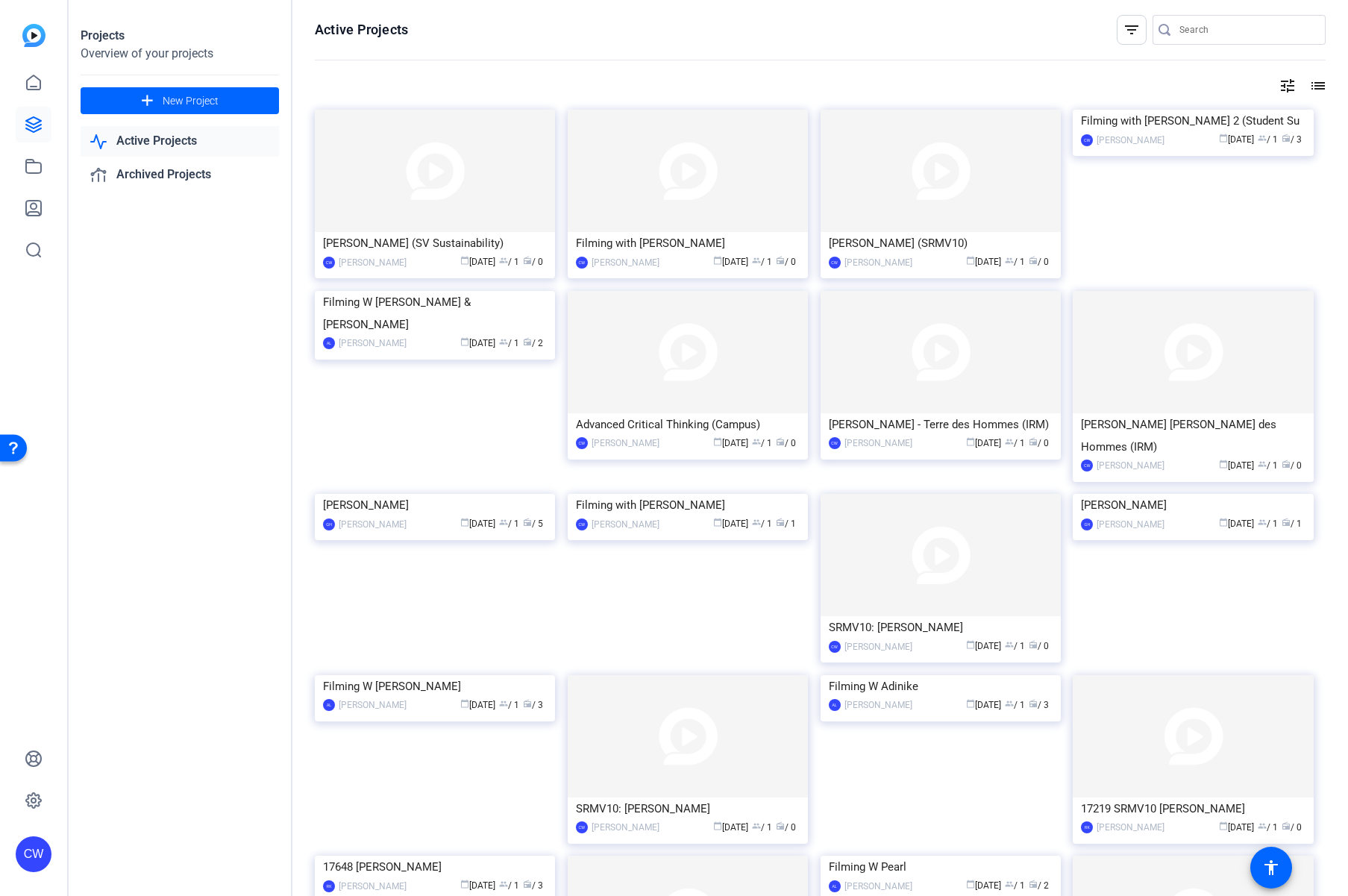
click at [1122, 33] on mat-icon "filter_list" at bounding box center [1131, 30] width 18 height 18
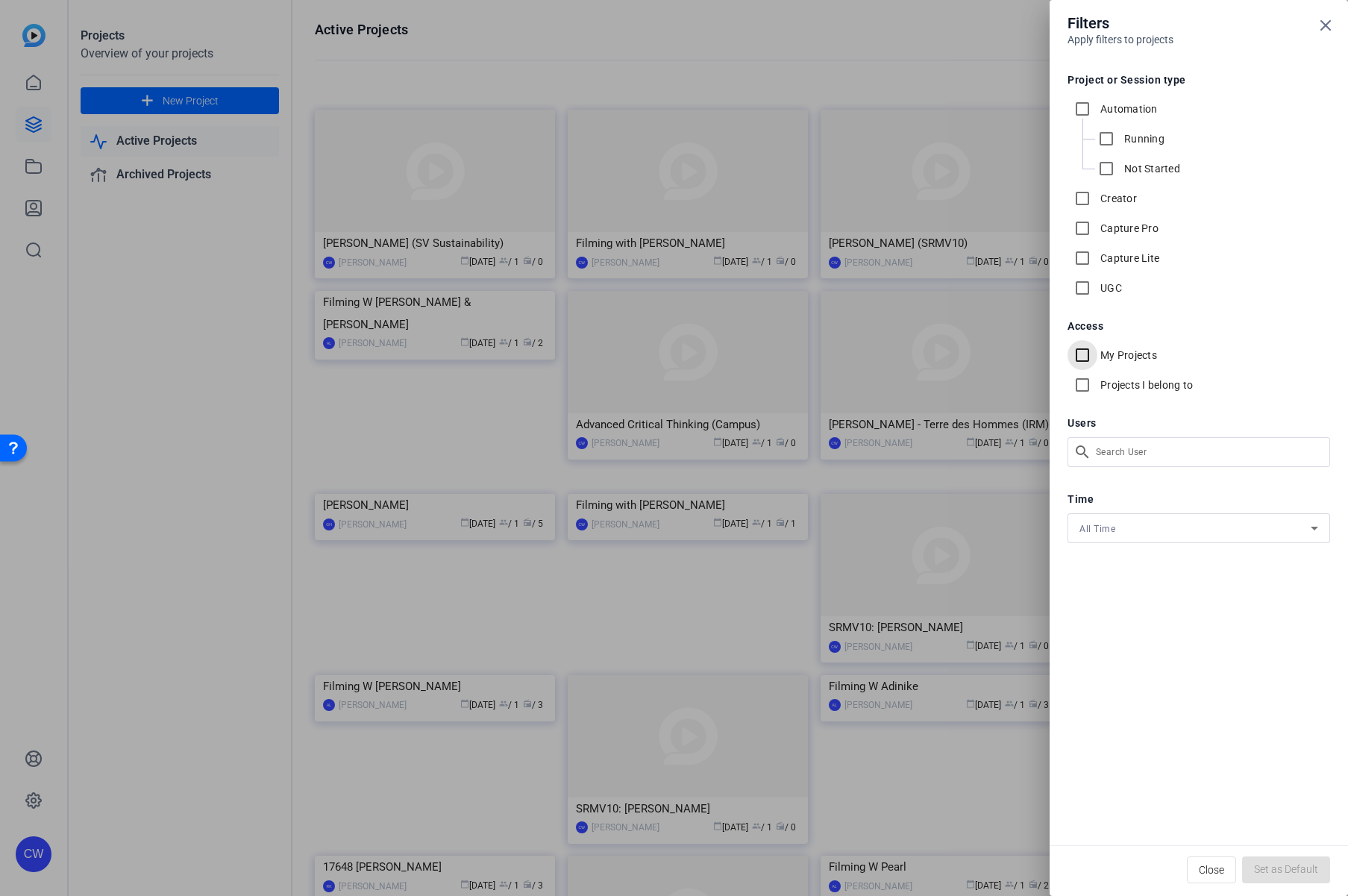
click at [1086, 357] on input "My Projects" at bounding box center [1082, 354] width 30 height 30
checkbox input "true"
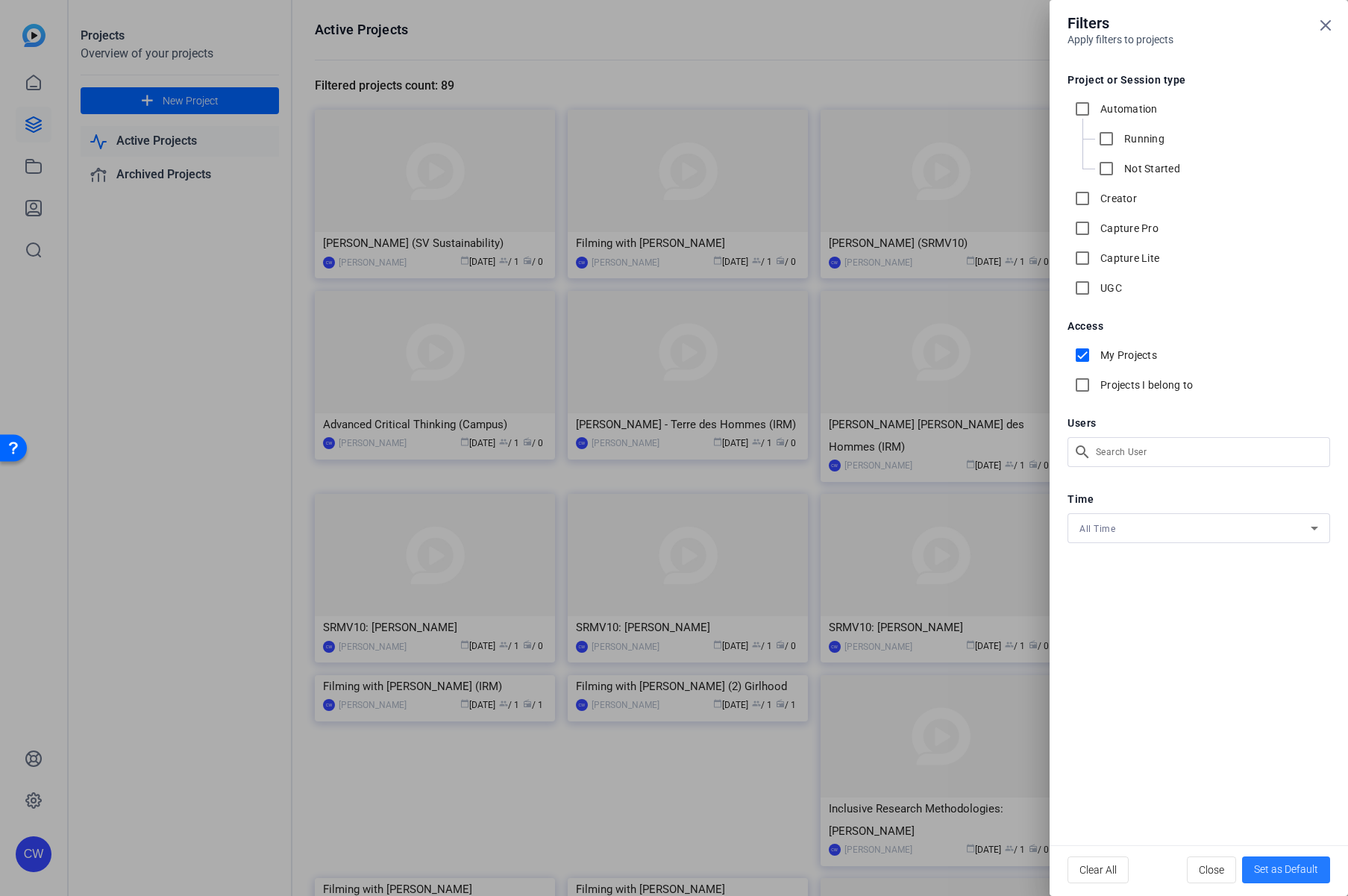
click at [1276, 876] on span "Set as Default" at bounding box center [1285, 869] width 64 height 15
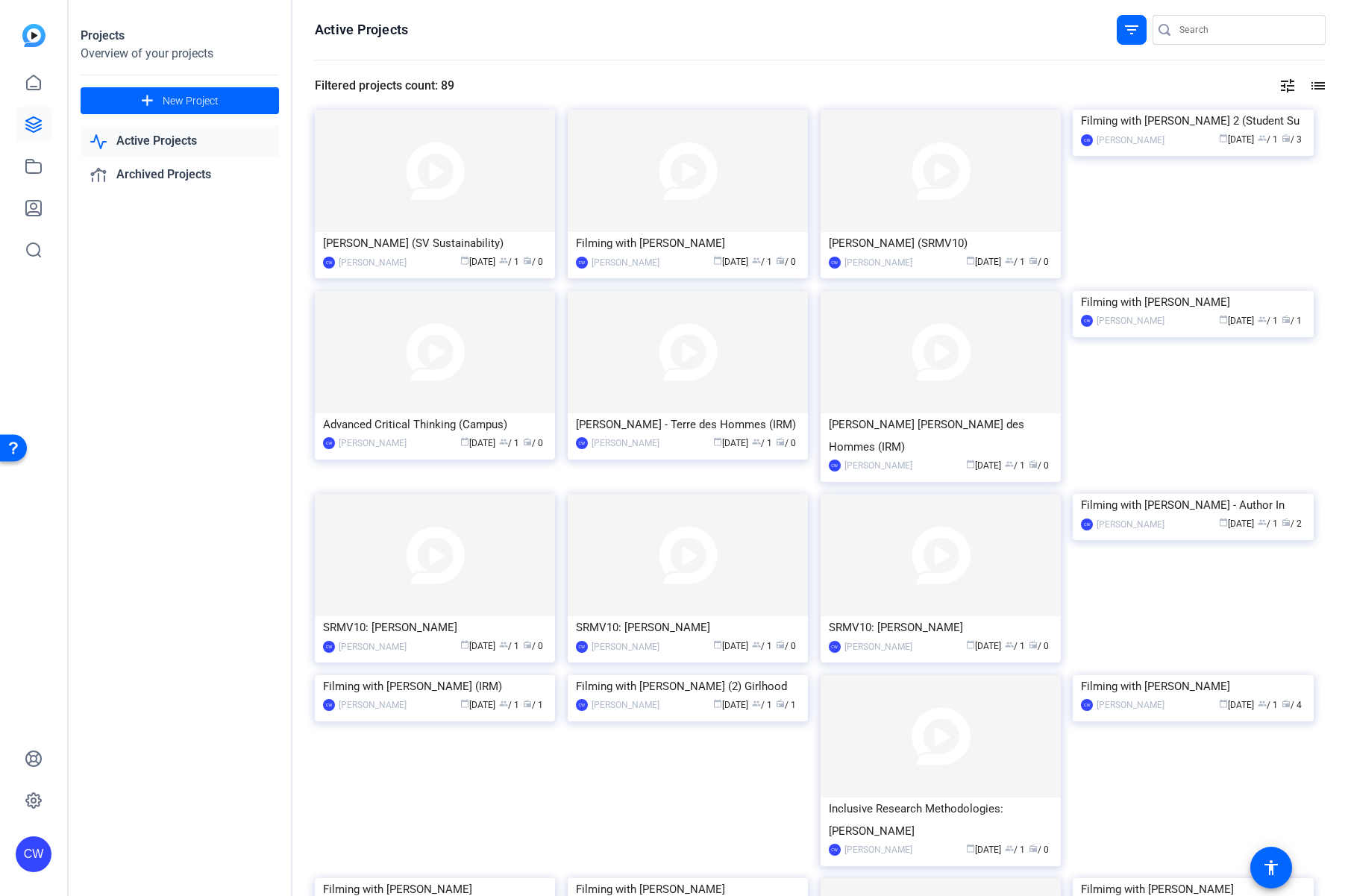
click at [1122, 32] on mat-icon "filter_list" at bounding box center [1131, 30] width 18 height 18
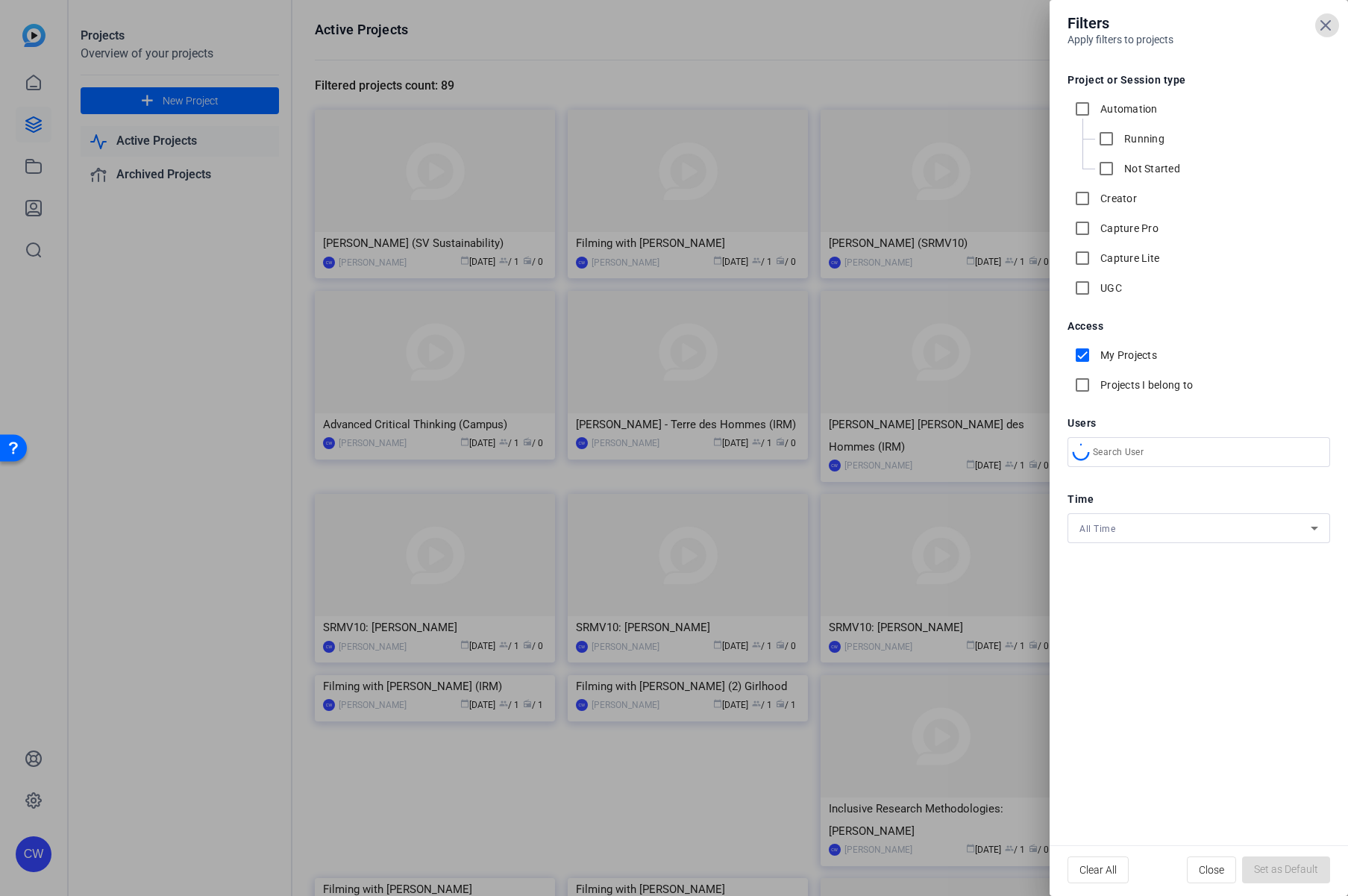
click at [1082, 359] on input "My Projects" at bounding box center [1082, 354] width 30 height 30
checkbox input "false"
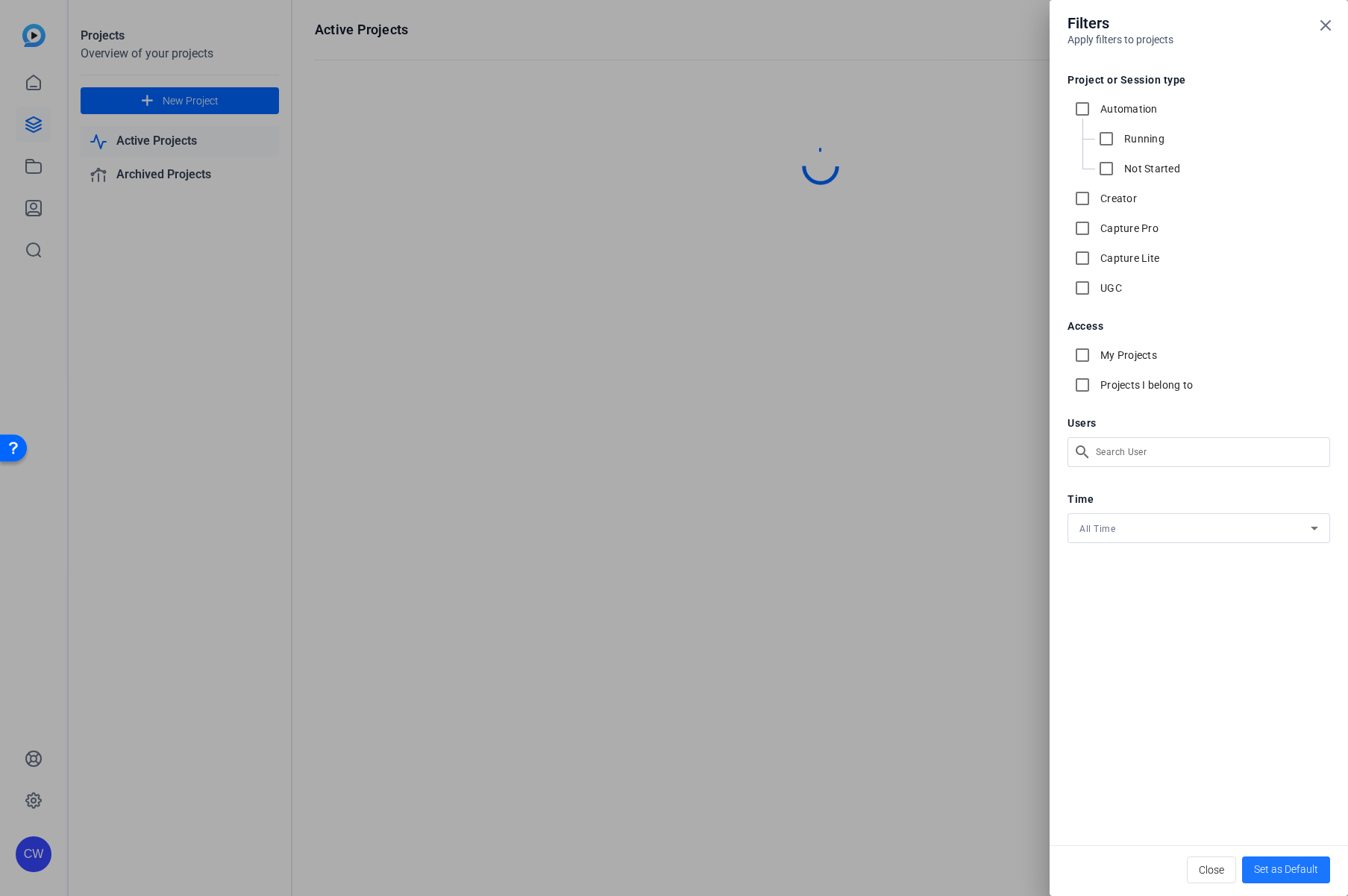
drag, startPoint x: 1269, startPoint y: 862, endPoint x: 1257, endPoint y: 843, distance: 22.5
click at [1266, 860] on button "Set as Default" at bounding box center [1285, 870] width 88 height 27
